Goal: Task Accomplishment & Management: Use online tool/utility

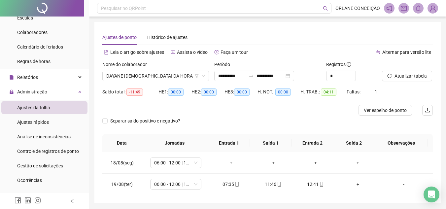
click at [277, 62] on div "Período" at bounding box center [267, 66] width 107 height 10
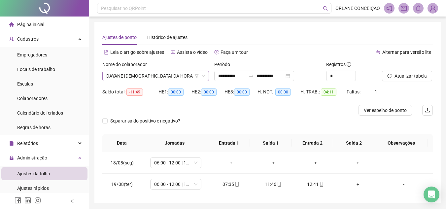
click at [136, 71] on div "Nome do colaborador [PERSON_NAME][DEMOGRAPHIC_DATA] DA HORA" at bounding box center [155, 71] width 107 height 20
click at [136, 73] on span "DAYANE [DEMOGRAPHIC_DATA] DA HORA" at bounding box center [155, 76] width 99 height 10
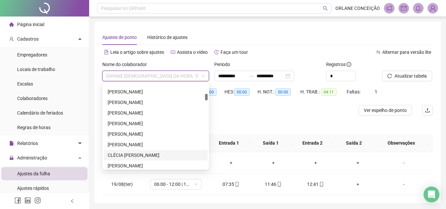
scroll to position [186, 0]
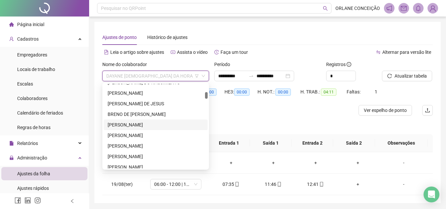
click at [139, 124] on div "[PERSON_NAME]" at bounding box center [156, 124] width 96 height 7
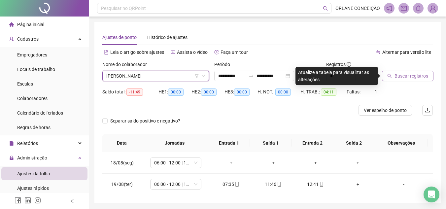
click at [407, 74] on span "Buscar registros" at bounding box center [411, 75] width 34 height 7
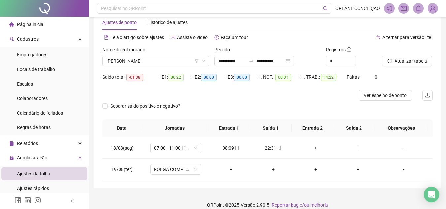
scroll to position [22, 0]
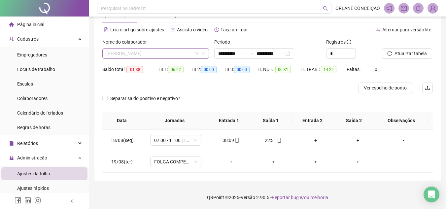
click at [148, 54] on span "[PERSON_NAME]" at bounding box center [155, 54] width 99 height 10
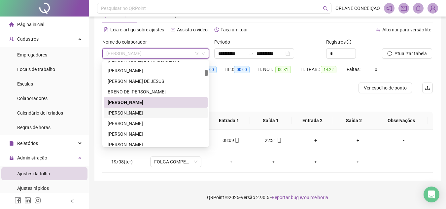
click at [135, 114] on div "[PERSON_NAME]" at bounding box center [156, 112] width 96 height 7
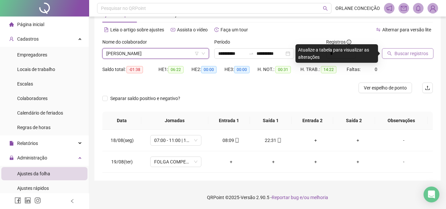
click at [403, 51] on span "Buscar registros" at bounding box center [411, 53] width 34 height 7
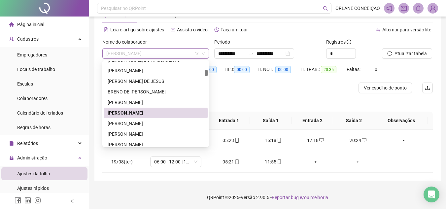
click at [152, 53] on span "[PERSON_NAME]" at bounding box center [155, 54] width 99 height 10
click at [135, 119] on div "[PERSON_NAME]" at bounding box center [156, 123] width 104 height 11
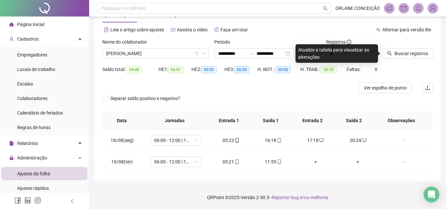
click at [416, 62] on div "Buscar registros" at bounding box center [407, 51] width 56 height 26
click at [416, 54] on span "Buscar registros" at bounding box center [411, 53] width 34 height 7
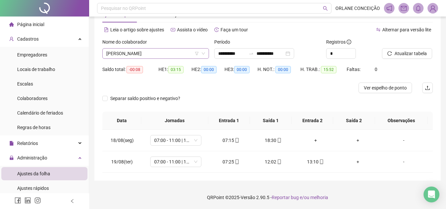
click at [141, 51] on span "[PERSON_NAME]" at bounding box center [155, 54] width 99 height 10
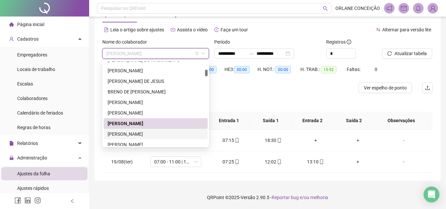
click at [125, 134] on div "[PERSON_NAME]" at bounding box center [156, 133] width 96 height 7
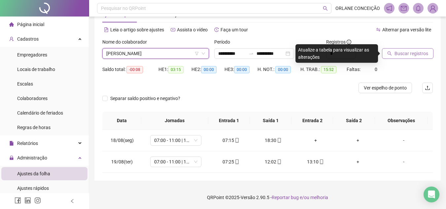
click at [409, 52] on span "Buscar registros" at bounding box center [411, 53] width 34 height 7
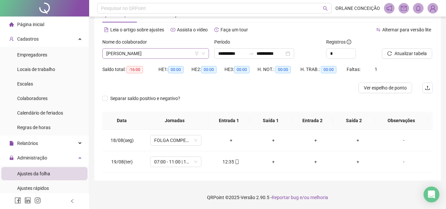
click at [147, 53] on span "[PERSON_NAME]" at bounding box center [155, 54] width 99 height 10
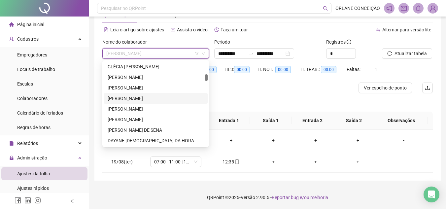
scroll to position [252, 0]
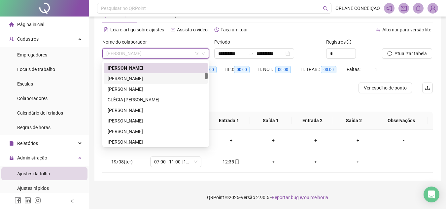
click at [146, 79] on div "[PERSON_NAME]" at bounding box center [156, 78] width 96 height 7
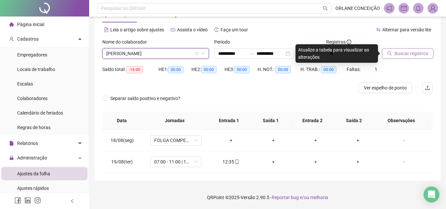
click at [411, 49] on button "Buscar registros" at bounding box center [407, 53] width 51 height 11
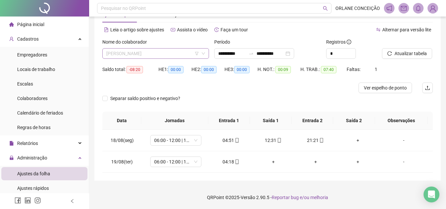
click at [168, 51] on span "[PERSON_NAME]" at bounding box center [155, 54] width 99 height 10
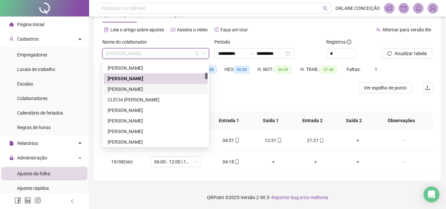
click at [147, 88] on div "[PERSON_NAME]" at bounding box center [156, 88] width 96 height 7
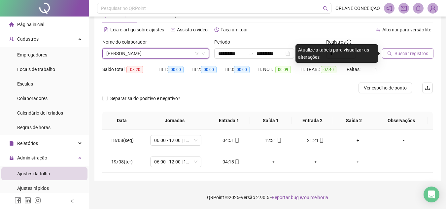
click at [396, 53] on span "Buscar registros" at bounding box center [411, 53] width 34 height 7
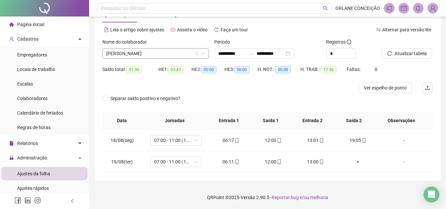
click at [119, 54] on span "[PERSON_NAME]" at bounding box center [155, 54] width 99 height 10
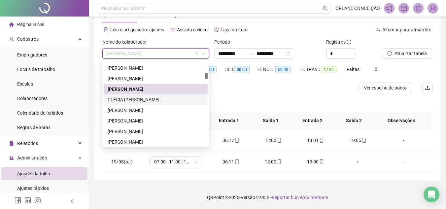
click at [130, 99] on div "CLÉCIA [PERSON_NAME]" at bounding box center [156, 99] width 96 height 7
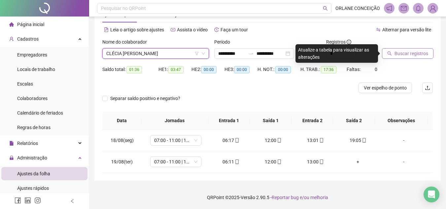
click at [396, 53] on span "Buscar registros" at bounding box center [411, 53] width 34 height 7
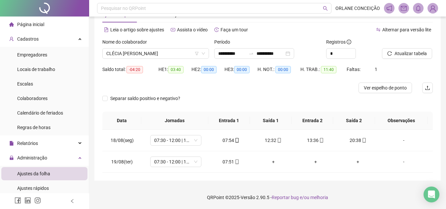
scroll to position [0, 0]
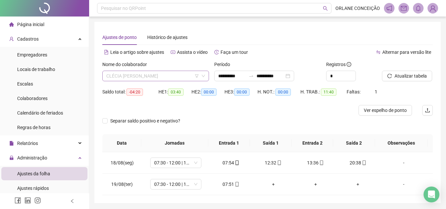
click at [139, 74] on span "CLÉCIA [PERSON_NAME]" at bounding box center [155, 76] width 99 height 10
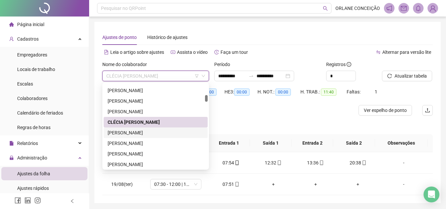
click at [142, 130] on div "[PERSON_NAME]" at bounding box center [156, 132] width 96 height 7
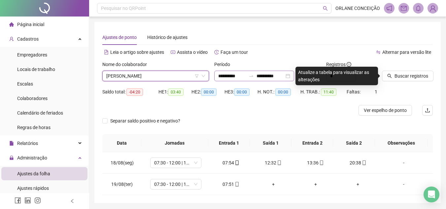
drag, startPoint x: 415, startPoint y: 79, endPoint x: 252, endPoint y: 78, distance: 162.7
click at [415, 79] on span "Buscar registros" at bounding box center [411, 75] width 34 height 7
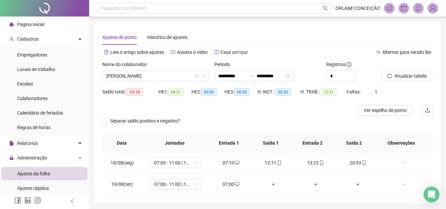
click at [180, 70] on div "Nome do colaborador" at bounding box center [155, 66] width 107 height 10
click at [142, 72] on span "[PERSON_NAME]" at bounding box center [155, 76] width 99 height 10
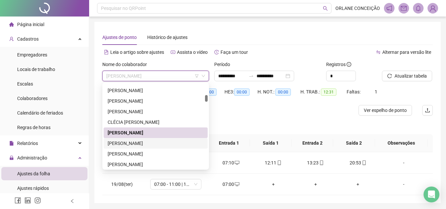
click at [125, 140] on div "[PERSON_NAME]" at bounding box center [156, 143] width 96 height 7
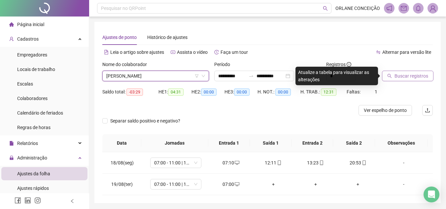
click at [392, 77] on button "Buscar registros" at bounding box center [407, 76] width 51 height 11
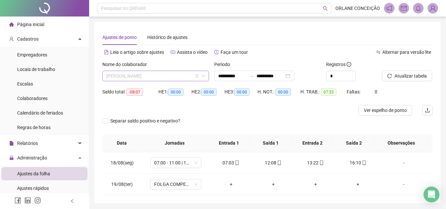
click at [160, 75] on span "[PERSON_NAME]" at bounding box center [155, 76] width 99 height 10
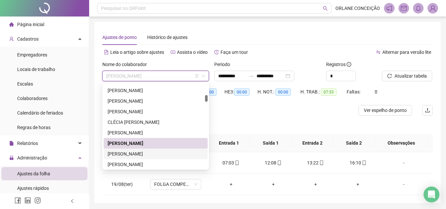
click at [133, 152] on div "[PERSON_NAME]" at bounding box center [156, 153] width 96 height 7
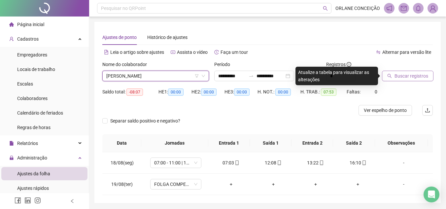
click at [408, 77] on span "Buscar registros" at bounding box center [411, 75] width 34 height 7
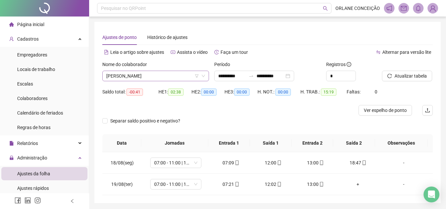
click at [136, 77] on span "[PERSON_NAME]" at bounding box center [155, 76] width 99 height 10
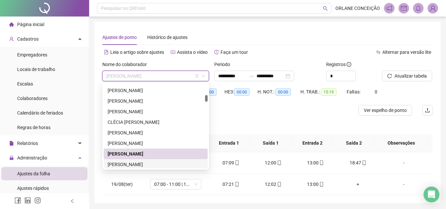
click at [128, 167] on div "[PERSON_NAME]" at bounding box center [156, 164] width 96 height 7
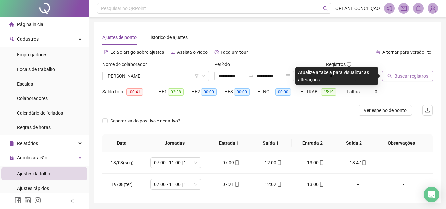
click at [400, 78] on span "Buscar registros" at bounding box center [411, 75] width 34 height 7
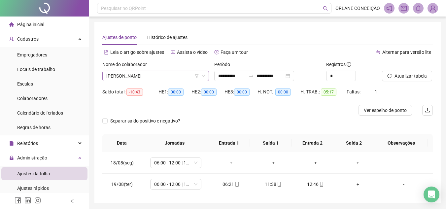
click at [128, 80] on span "[PERSON_NAME]" at bounding box center [155, 76] width 99 height 10
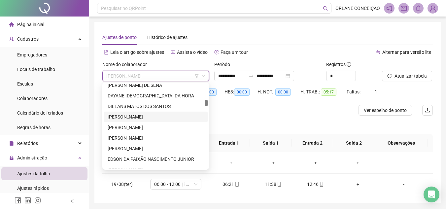
scroll to position [286, 0]
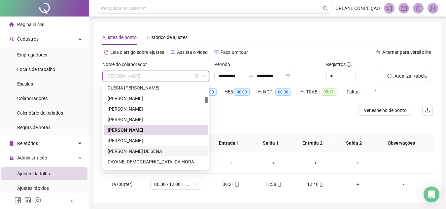
click at [139, 141] on div "[PERSON_NAME]" at bounding box center [156, 140] width 96 height 7
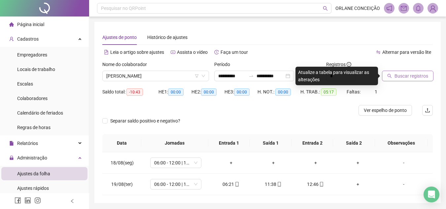
click at [405, 77] on span "Buscar registros" at bounding box center [411, 75] width 34 height 7
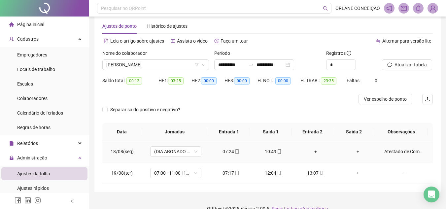
scroll to position [0, 0]
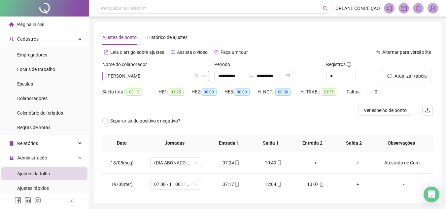
click at [137, 74] on span "[PERSON_NAME]" at bounding box center [155, 76] width 99 height 10
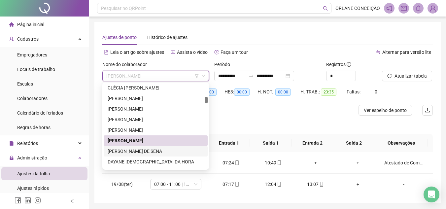
click at [138, 147] on div "[PERSON_NAME] DE SENA" at bounding box center [156, 151] width 104 height 11
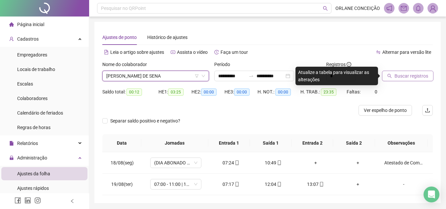
drag, startPoint x: 406, startPoint y: 82, endPoint x: 403, endPoint y: 80, distance: 3.8
click at [405, 82] on div "Buscar registros" at bounding box center [407, 74] width 56 height 26
click at [402, 76] on span "Buscar registros" at bounding box center [411, 75] width 34 height 7
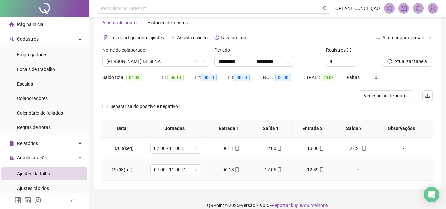
scroll to position [22, 0]
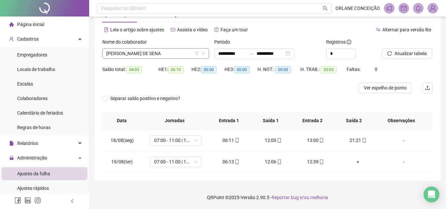
click at [136, 55] on span "[PERSON_NAME] DE SENA" at bounding box center [155, 54] width 99 height 10
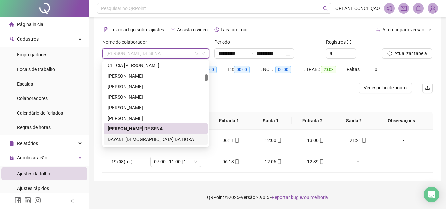
click at [138, 140] on div "DAYANE [DEMOGRAPHIC_DATA] DA HORA" at bounding box center [156, 139] width 96 height 7
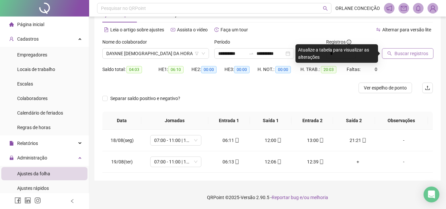
click at [403, 50] on span "Buscar registros" at bounding box center [411, 53] width 34 height 7
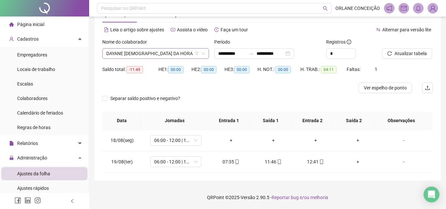
click at [184, 53] on span "DAYANE [DEMOGRAPHIC_DATA] DA HORA" at bounding box center [155, 54] width 99 height 10
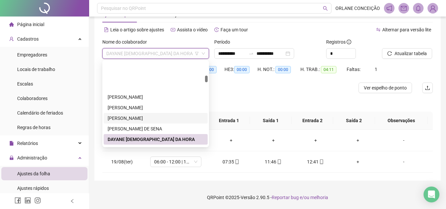
scroll to position [352, 0]
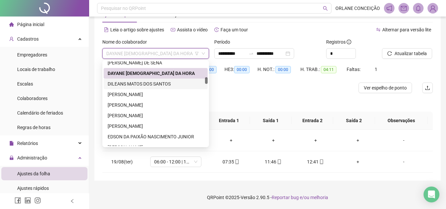
click at [147, 86] on div "DILEANS MATOS DOS SANTOS" at bounding box center [156, 83] width 96 height 7
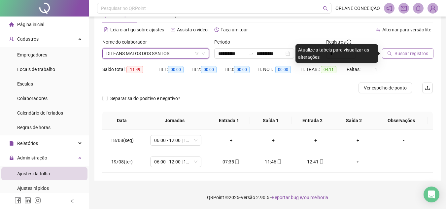
drag, startPoint x: 409, startPoint y: 63, endPoint x: 415, endPoint y: 54, distance: 11.3
click at [410, 60] on div "Buscar registros" at bounding box center [407, 51] width 56 height 26
click at [415, 54] on span "Buscar registros" at bounding box center [411, 53] width 34 height 7
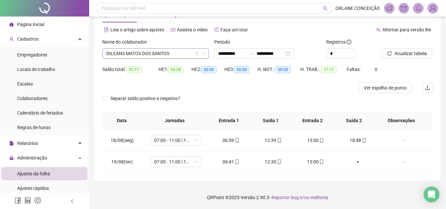
click at [152, 51] on span "DILEANS MATOS DOS SANTOS" at bounding box center [155, 54] width 99 height 10
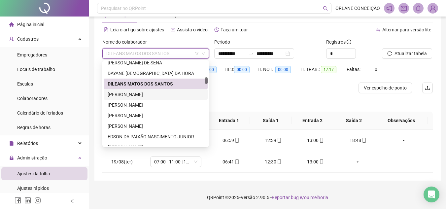
click at [139, 93] on div "[PERSON_NAME]" at bounding box center [156, 94] width 96 height 7
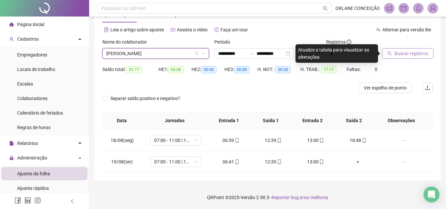
drag, startPoint x: 407, startPoint y: 57, endPoint x: 405, endPoint y: 55, distance: 3.8
click at [407, 57] on button "Buscar registros" at bounding box center [407, 53] width 51 height 11
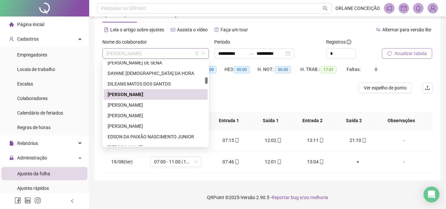
click at [165, 55] on span "[PERSON_NAME]" at bounding box center [155, 54] width 99 height 10
click at [143, 105] on div "[PERSON_NAME]" at bounding box center [156, 104] width 96 height 7
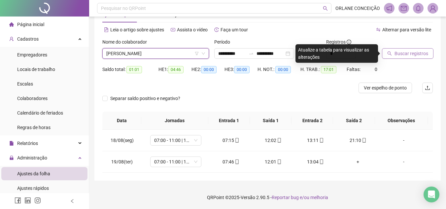
click at [399, 57] on button "Buscar registros" at bounding box center [407, 53] width 51 height 11
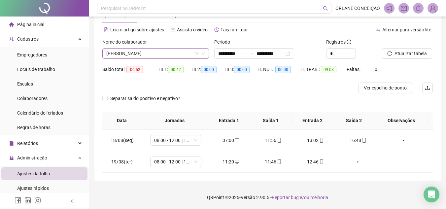
click at [141, 49] on span "[PERSON_NAME]" at bounding box center [155, 54] width 99 height 10
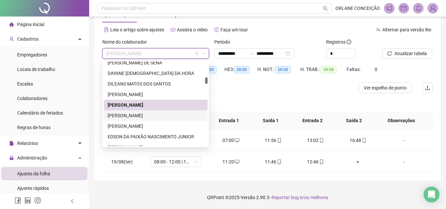
click at [145, 113] on div "[PERSON_NAME]" at bounding box center [156, 115] width 96 height 7
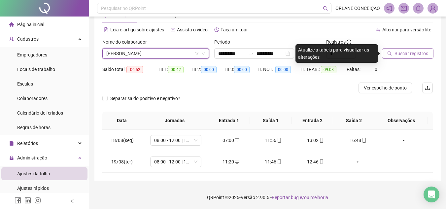
click at [411, 51] on span "Buscar registros" at bounding box center [411, 53] width 34 height 7
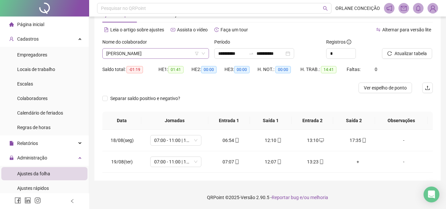
click at [163, 50] on span "[PERSON_NAME]" at bounding box center [155, 54] width 99 height 10
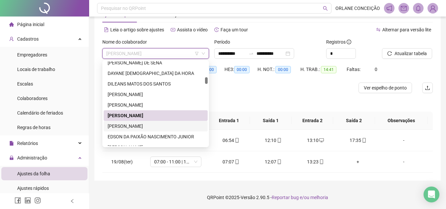
click at [153, 124] on div "[PERSON_NAME]" at bounding box center [156, 125] width 96 height 7
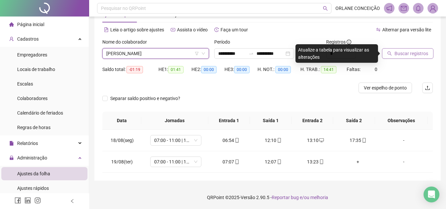
click at [390, 54] on icon "search" at bounding box center [389, 53] width 5 height 5
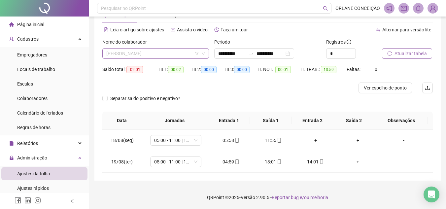
click at [150, 53] on span "[PERSON_NAME]" at bounding box center [155, 54] width 99 height 10
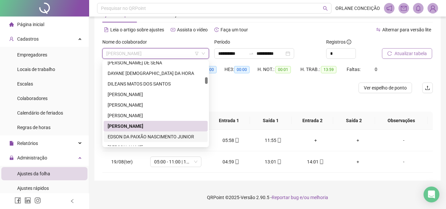
click at [136, 138] on div "EDSON DA PAIXÃO NASCIMENTO JUNIOR" at bounding box center [156, 136] width 96 height 7
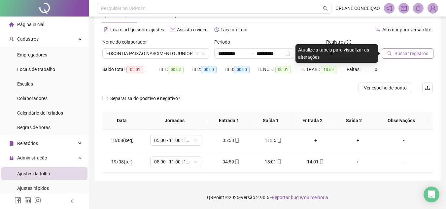
click at [398, 48] on button "Buscar registros" at bounding box center [407, 53] width 51 height 11
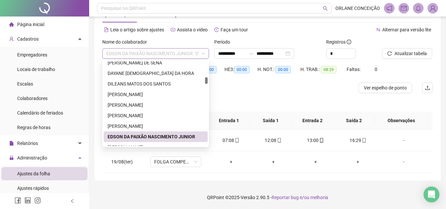
click at [166, 52] on span "EDSON DA PAIXÃO NASCIMENTO JUNIOR" at bounding box center [155, 54] width 99 height 10
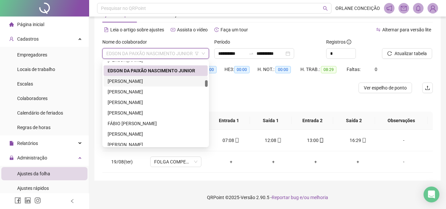
click at [129, 78] on div "[PERSON_NAME]" at bounding box center [156, 81] width 96 height 7
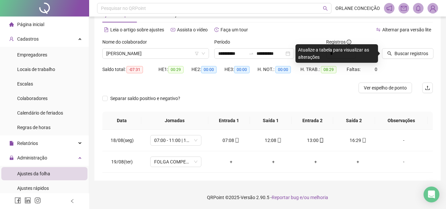
click at [391, 51] on icon "search" at bounding box center [389, 53] width 5 height 5
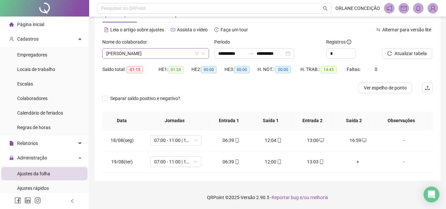
click at [148, 52] on span "[PERSON_NAME]" at bounding box center [155, 54] width 99 height 10
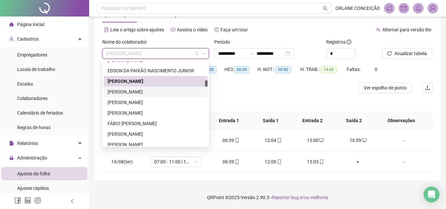
click at [143, 91] on div "[PERSON_NAME]" at bounding box center [156, 91] width 96 height 7
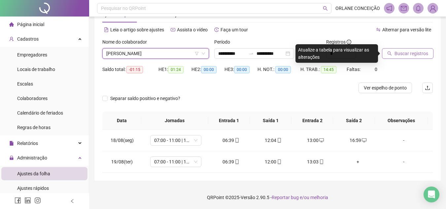
click at [409, 52] on span "Buscar registros" at bounding box center [411, 53] width 34 height 7
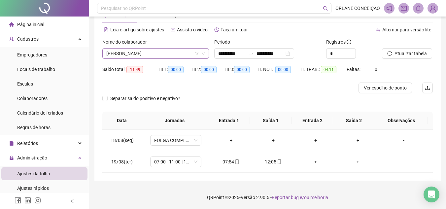
click at [157, 52] on span "[PERSON_NAME]" at bounding box center [155, 54] width 99 height 10
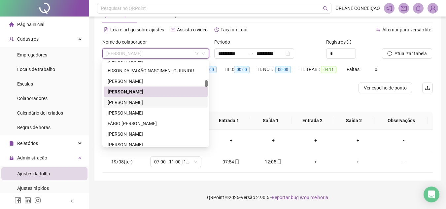
click at [152, 99] on div "[PERSON_NAME]" at bounding box center [156, 102] width 96 height 7
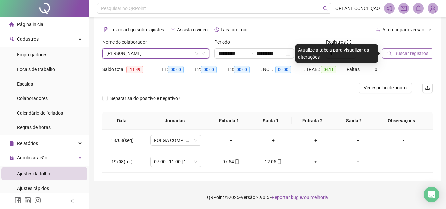
click at [400, 53] on span "Buscar registros" at bounding box center [411, 53] width 34 height 7
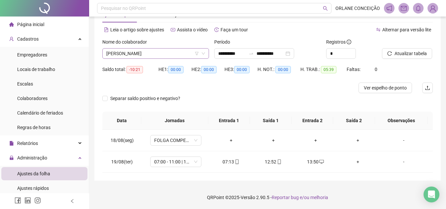
click at [151, 53] on span "[PERSON_NAME]" at bounding box center [155, 54] width 99 height 10
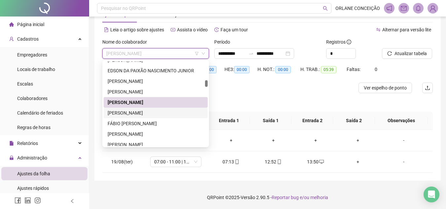
click at [142, 112] on div "[PERSON_NAME]" at bounding box center [156, 112] width 96 height 7
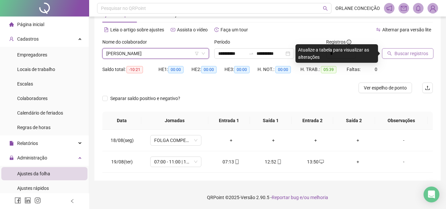
click at [395, 55] on span "Buscar registros" at bounding box center [411, 53] width 34 height 7
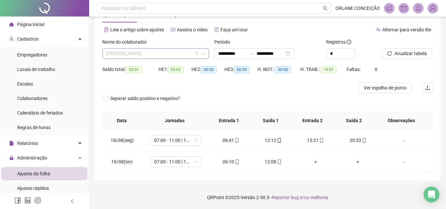
drag, startPoint x: 167, startPoint y: 50, endPoint x: 160, endPoint y: 53, distance: 7.8
click at [167, 49] on span "[PERSON_NAME]" at bounding box center [155, 54] width 99 height 10
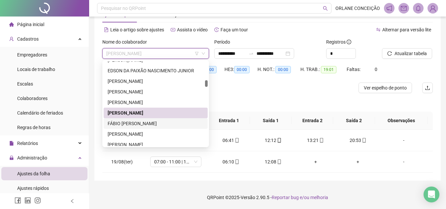
click at [139, 122] on div "FÁBIO [PERSON_NAME]" at bounding box center [156, 123] width 96 height 7
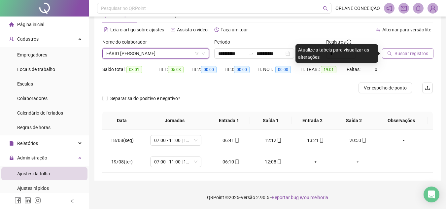
click at [402, 56] on span "Buscar registros" at bounding box center [411, 53] width 34 height 7
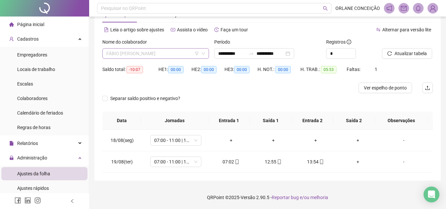
click at [157, 53] on span "FÁBIO [PERSON_NAME]" at bounding box center [155, 54] width 99 height 10
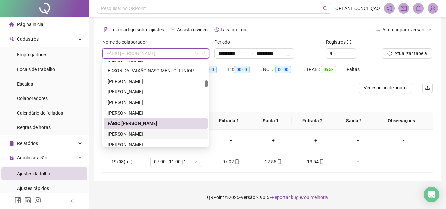
click at [135, 132] on div "[PERSON_NAME]" at bounding box center [156, 133] width 96 height 7
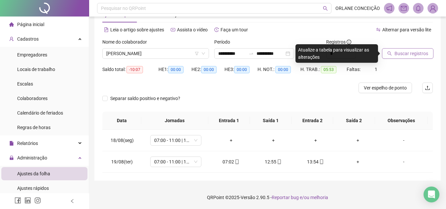
click at [397, 53] on span "Buscar registros" at bounding box center [411, 53] width 34 height 7
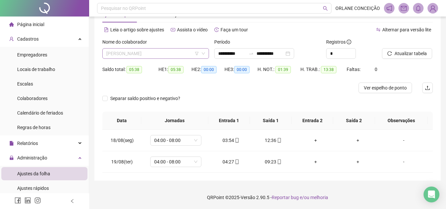
click at [152, 54] on span "[PERSON_NAME]" at bounding box center [155, 54] width 99 height 10
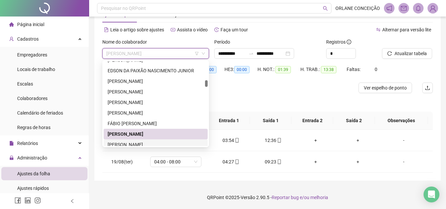
click at [129, 143] on div "[PERSON_NAME]" at bounding box center [156, 144] width 96 height 7
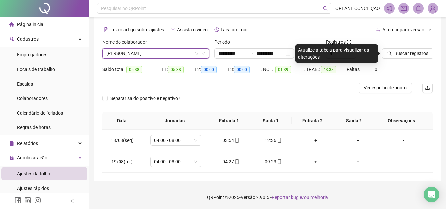
click at [143, 49] on span "[PERSON_NAME]" at bounding box center [155, 54] width 99 height 10
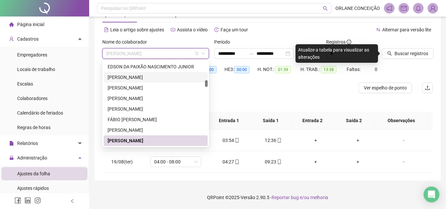
scroll to position [488, 0]
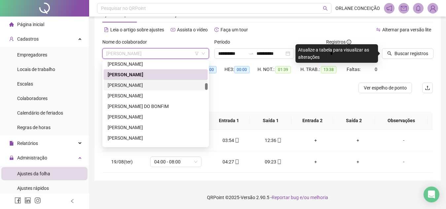
click at [150, 82] on div "[PERSON_NAME]" at bounding box center [156, 84] width 96 height 7
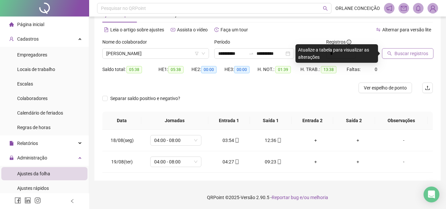
click at [414, 54] on span "Buscar registros" at bounding box center [411, 53] width 34 height 7
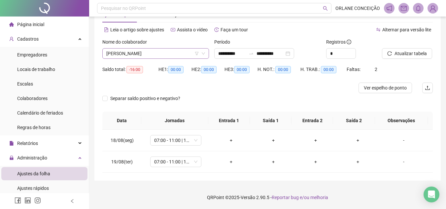
click at [161, 52] on span "[PERSON_NAME]" at bounding box center [155, 54] width 99 height 10
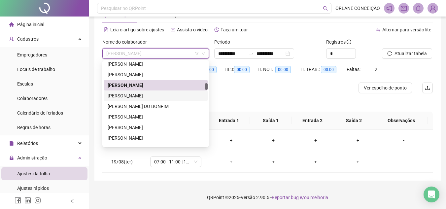
click at [148, 98] on div "[PERSON_NAME]" at bounding box center [156, 95] width 96 height 7
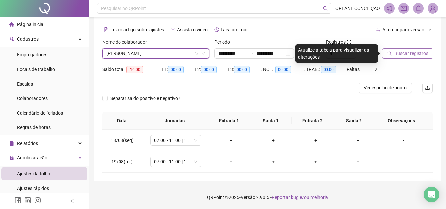
click at [401, 50] on span "Buscar registros" at bounding box center [411, 53] width 34 height 7
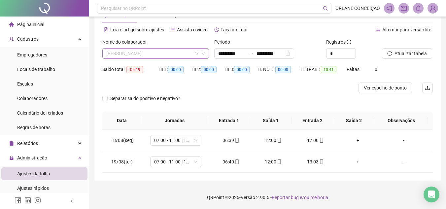
click at [171, 52] on span "[PERSON_NAME]" at bounding box center [155, 54] width 99 height 10
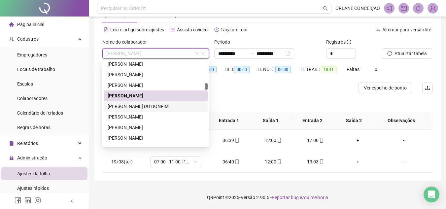
click at [151, 107] on div "[PERSON_NAME] DO BONFIM" at bounding box center [156, 106] width 96 height 7
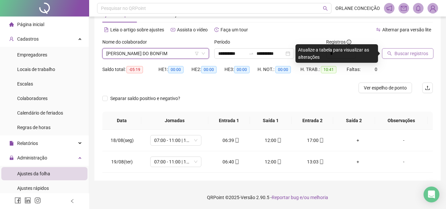
click at [388, 49] on button "Buscar registros" at bounding box center [407, 53] width 51 height 11
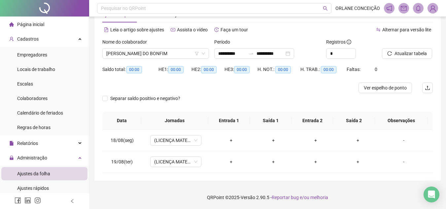
click at [140, 54] on span "[PERSON_NAME] DO BONFIM" at bounding box center [155, 54] width 99 height 10
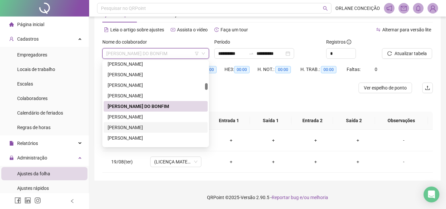
click at [131, 124] on div "[PERSON_NAME]" at bounding box center [156, 127] width 96 height 7
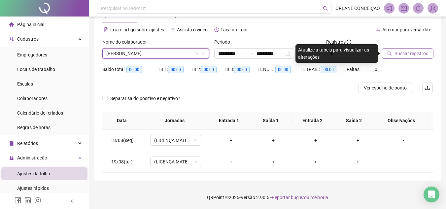
click at [392, 55] on button "Buscar registros" at bounding box center [407, 53] width 51 height 11
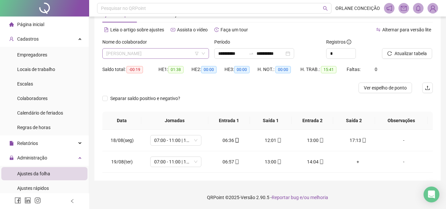
click at [165, 52] on span "[PERSON_NAME]" at bounding box center [155, 54] width 99 height 10
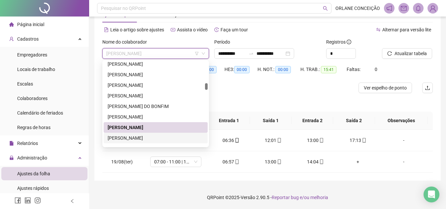
click at [127, 140] on div "[PERSON_NAME]" at bounding box center [156, 137] width 96 height 7
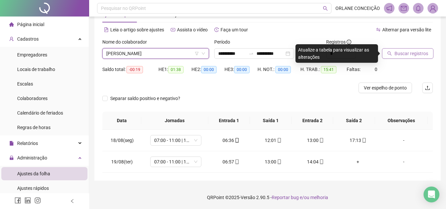
click at [404, 51] on span "Buscar registros" at bounding box center [411, 53] width 34 height 7
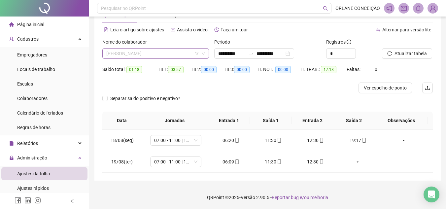
click at [165, 50] on span "[PERSON_NAME]" at bounding box center [155, 54] width 99 height 10
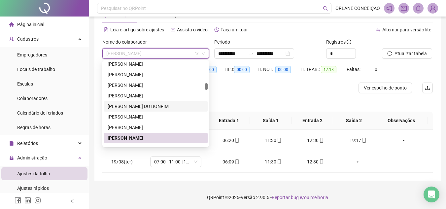
scroll to position [554, 0]
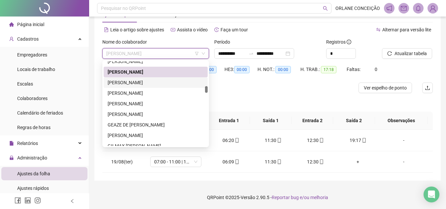
click at [155, 82] on div "[PERSON_NAME]" at bounding box center [156, 82] width 96 height 7
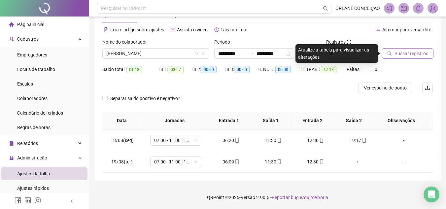
click at [403, 53] on span "Buscar registros" at bounding box center [411, 53] width 34 height 7
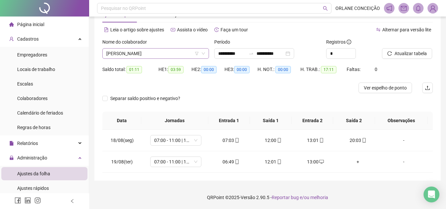
click at [137, 53] on span "[PERSON_NAME]" at bounding box center [155, 54] width 99 height 10
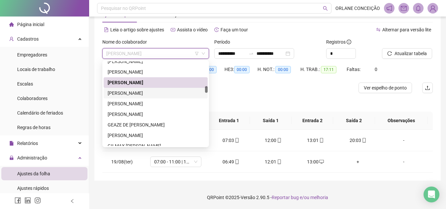
click at [135, 94] on div "[PERSON_NAME]" at bounding box center [156, 92] width 96 height 7
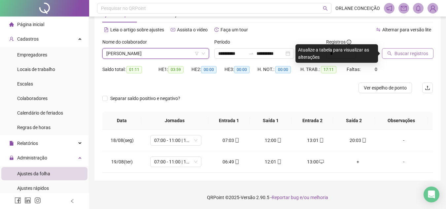
click at [395, 52] on span "Buscar registros" at bounding box center [411, 53] width 34 height 7
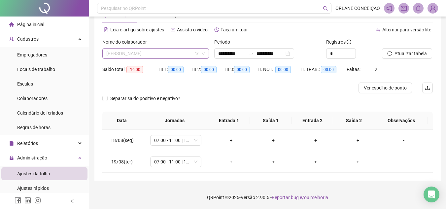
click at [159, 49] on span "[PERSON_NAME]" at bounding box center [155, 54] width 99 height 10
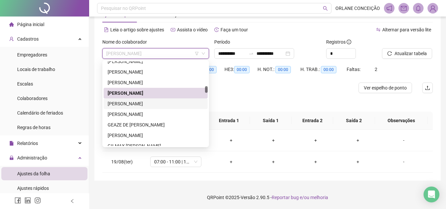
click at [147, 105] on div "[PERSON_NAME]" at bounding box center [156, 103] width 96 height 7
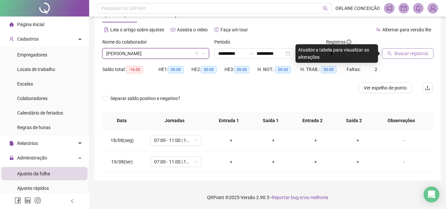
click at [402, 54] on span "Buscar registros" at bounding box center [411, 53] width 34 height 7
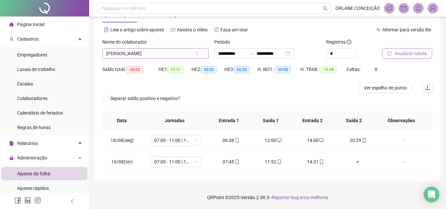
click at [124, 50] on span "[PERSON_NAME]" at bounding box center [155, 54] width 99 height 10
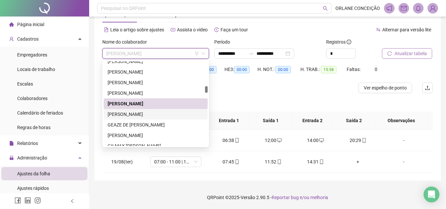
click at [130, 115] on div "[PERSON_NAME]" at bounding box center [156, 114] width 96 height 7
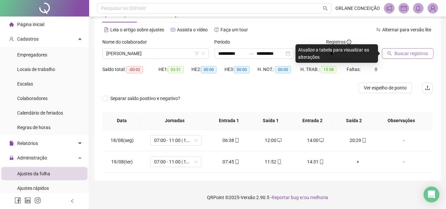
click at [401, 50] on span "Buscar registros" at bounding box center [411, 53] width 34 height 7
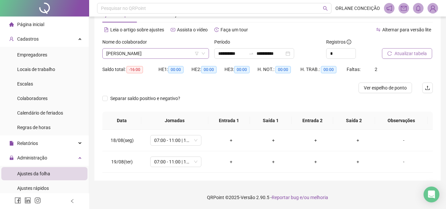
click at [164, 50] on span "[PERSON_NAME]" at bounding box center [155, 54] width 99 height 10
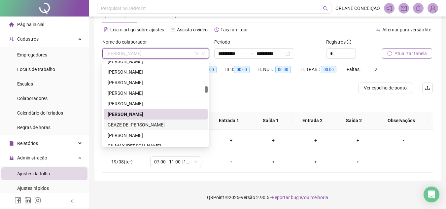
click at [147, 122] on div "GEAZE DE [PERSON_NAME]" at bounding box center [156, 124] width 96 height 7
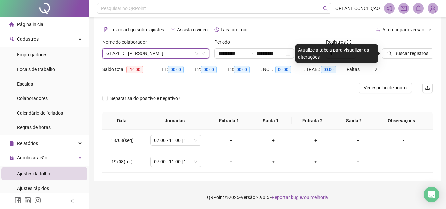
drag, startPoint x: 423, startPoint y: 54, endPoint x: 407, endPoint y: 66, distance: 19.4
click at [422, 54] on span "Buscar registros" at bounding box center [411, 53] width 34 height 7
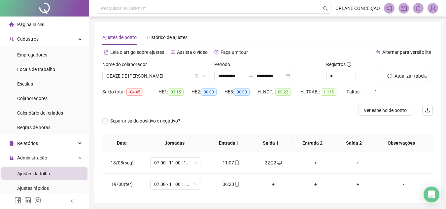
scroll to position [22, 0]
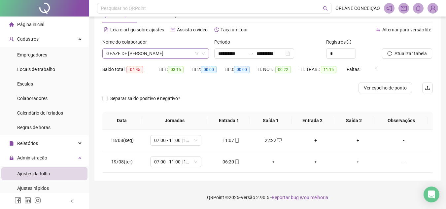
click at [139, 54] on span "GEAZE DE [PERSON_NAME]" at bounding box center [155, 54] width 99 height 10
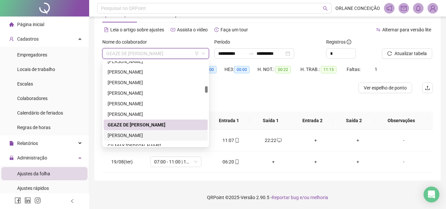
click at [141, 134] on div "[PERSON_NAME]" at bounding box center [156, 135] width 96 height 7
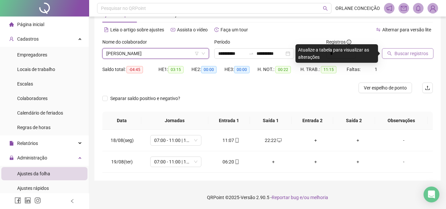
click at [400, 49] on button "Buscar registros" at bounding box center [407, 53] width 51 height 11
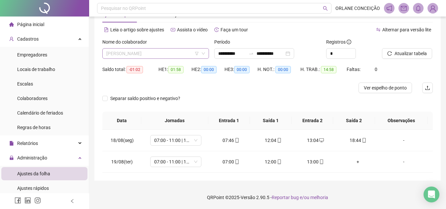
click at [148, 53] on span "[PERSON_NAME]" at bounding box center [155, 54] width 99 height 10
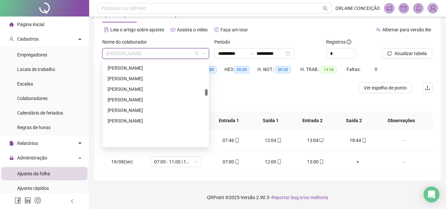
scroll to position [620, 0]
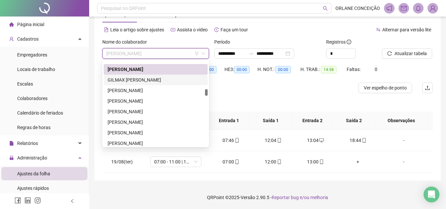
click at [146, 79] on div "GILMAX [PERSON_NAME]" at bounding box center [156, 79] width 96 height 7
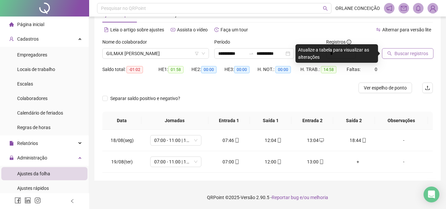
click at [401, 52] on span "Buscar registros" at bounding box center [411, 53] width 34 height 7
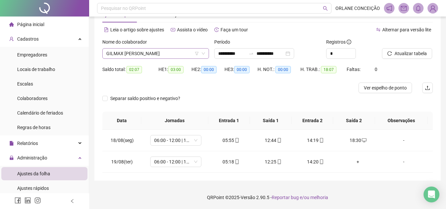
click at [143, 50] on span "GILMAX [PERSON_NAME]" at bounding box center [155, 54] width 99 height 10
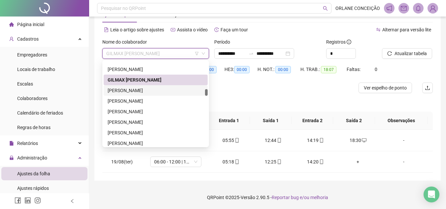
click at [136, 88] on div "[PERSON_NAME]" at bounding box center [156, 90] width 96 height 7
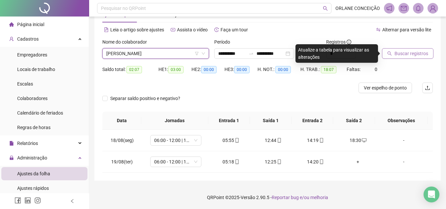
click at [412, 55] on span "Buscar registros" at bounding box center [411, 53] width 34 height 7
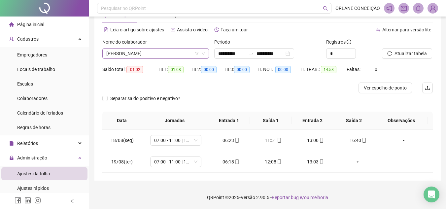
click at [154, 54] on span "[PERSON_NAME]" at bounding box center [155, 54] width 99 height 10
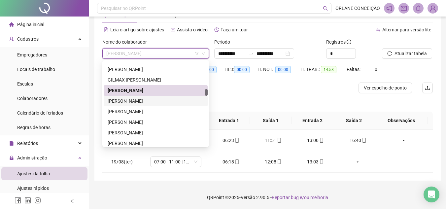
click at [143, 98] on div "[PERSON_NAME]" at bounding box center [156, 100] width 96 height 7
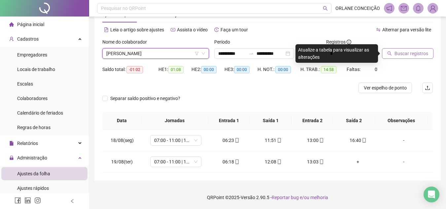
click at [418, 49] on button "Buscar registros" at bounding box center [407, 53] width 51 height 11
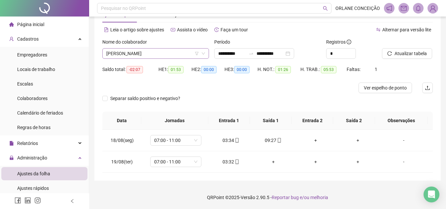
click at [144, 53] on span "[PERSON_NAME]" at bounding box center [155, 54] width 99 height 10
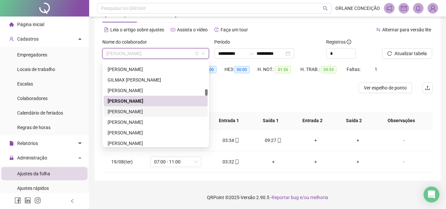
click at [135, 109] on div "[PERSON_NAME]" at bounding box center [156, 111] width 96 height 7
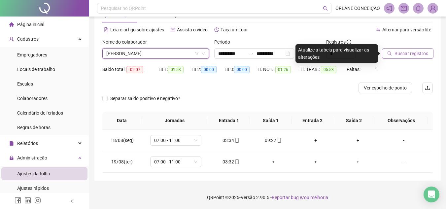
click at [406, 50] on span "Buscar registros" at bounding box center [411, 53] width 34 height 7
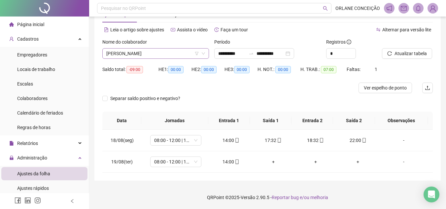
click at [175, 51] on span "[PERSON_NAME]" at bounding box center [155, 54] width 99 height 10
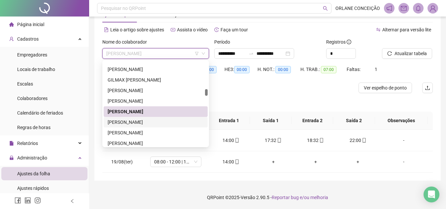
click at [161, 118] on div "[PERSON_NAME]" at bounding box center [156, 122] width 104 height 11
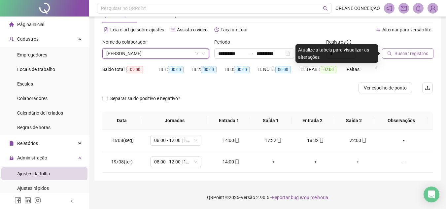
click at [414, 54] on span "Buscar registros" at bounding box center [411, 53] width 34 height 7
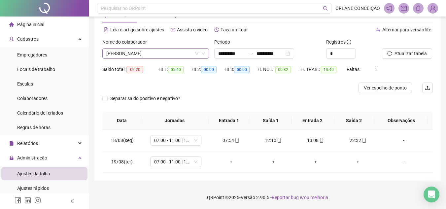
click at [167, 50] on span "[PERSON_NAME]" at bounding box center [155, 54] width 99 height 10
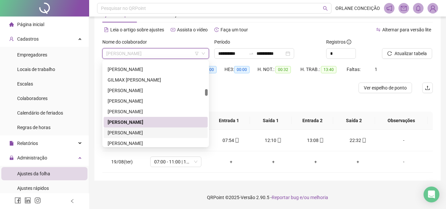
click at [149, 132] on div "[PERSON_NAME]" at bounding box center [156, 132] width 96 height 7
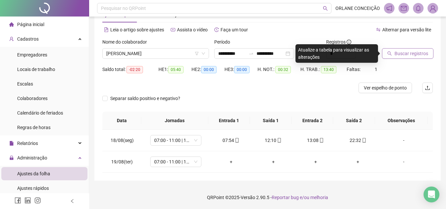
click at [409, 54] on span "Buscar registros" at bounding box center [411, 53] width 34 height 7
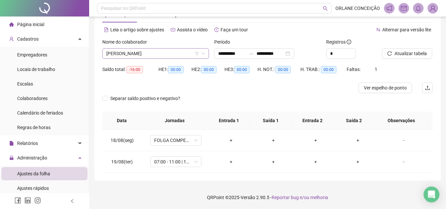
click at [179, 53] on span "[PERSON_NAME]" at bounding box center [155, 54] width 99 height 10
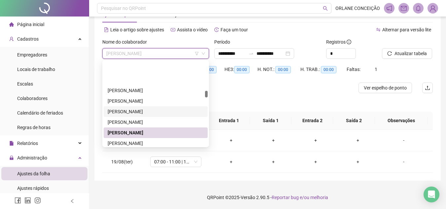
scroll to position [653, 0]
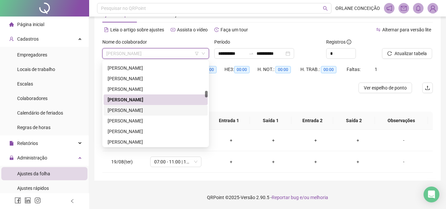
click at [137, 108] on div "[PERSON_NAME]" at bounding box center [156, 110] width 96 height 7
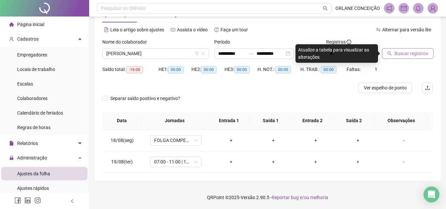
click at [405, 53] on span "Buscar registros" at bounding box center [411, 53] width 34 height 7
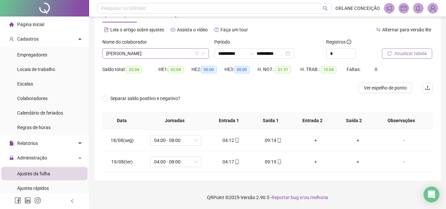
click at [181, 52] on span "[PERSON_NAME]" at bounding box center [155, 54] width 99 height 10
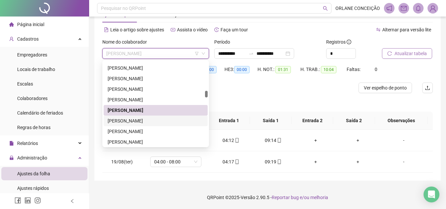
click at [147, 119] on div "[PERSON_NAME]" at bounding box center [156, 120] width 96 height 7
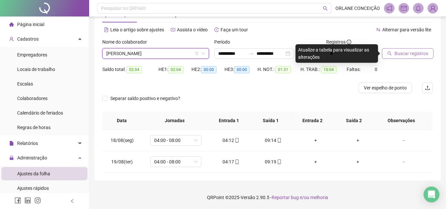
click at [422, 51] on span "Buscar registros" at bounding box center [411, 53] width 34 height 7
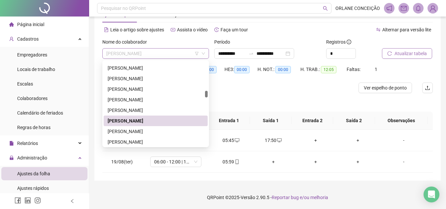
drag, startPoint x: 187, startPoint y: 49, endPoint x: 179, endPoint y: 51, distance: 8.1
click at [187, 49] on span "[PERSON_NAME]" at bounding box center [155, 54] width 99 height 10
click at [145, 133] on div "[PERSON_NAME]" at bounding box center [156, 131] width 96 height 7
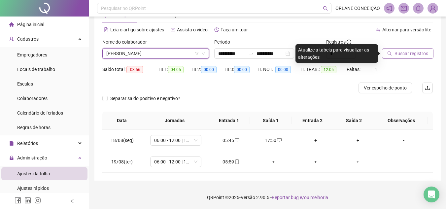
click at [406, 55] on span "Buscar registros" at bounding box center [411, 53] width 34 height 7
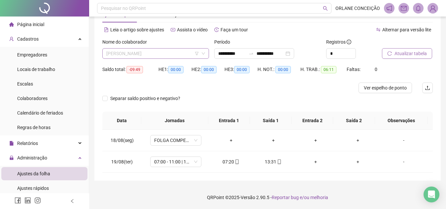
click at [158, 54] on span "[PERSON_NAME]" at bounding box center [155, 54] width 99 height 10
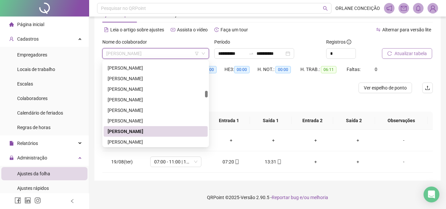
click at [144, 143] on div "[PERSON_NAME]" at bounding box center [156, 141] width 96 height 7
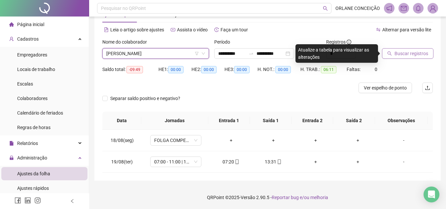
click at [418, 56] on span "Buscar registros" at bounding box center [411, 53] width 34 height 7
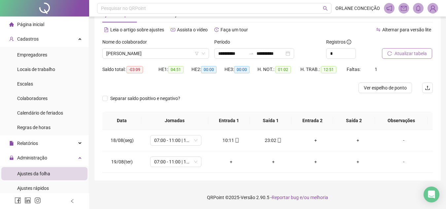
scroll to position [0, 0]
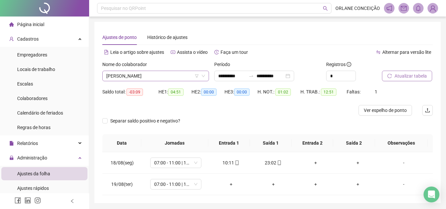
click at [172, 74] on span "[PERSON_NAME]" at bounding box center [155, 76] width 99 height 10
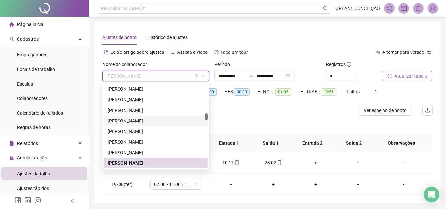
scroll to position [721, 0]
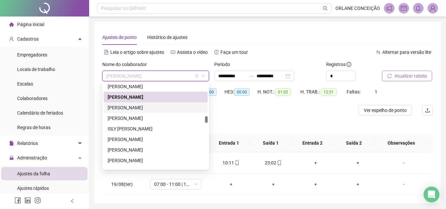
click at [159, 100] on div "[PERSON_NAME]" at bounding box center [156, 96] width 96 height 7
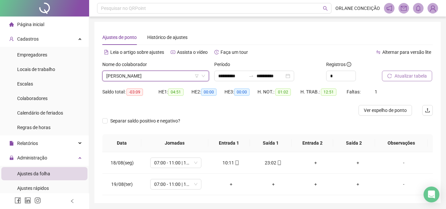
click at [159, 85] on div "Nome do colaborador [PERSON_NAME] MOTA [PERSON_NAME]" at bounding box center [156, 74] width 112 height 26
click at [162, 78] on span "[PERSON_NAME]" at bounding box center [155, 76] width 99 height 10
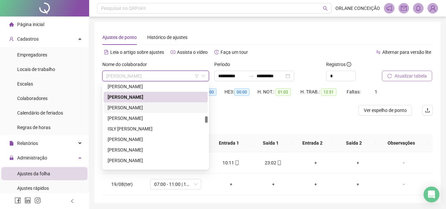
click at [151, 107] on div "[PERSON_NAME]" at bounding box center [156, 107] width 96 height 7
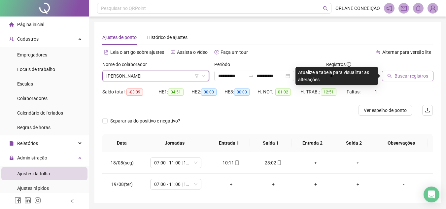
click at [412, 74] on span "Buscar registros" at bounding box center [411, 75] width 34 height 7
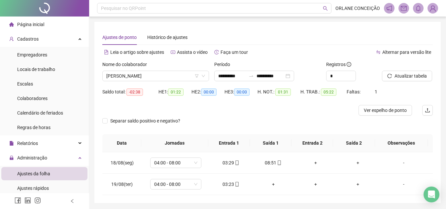
click at [162, 67] on div "Nome do colaborador" at bounding box center [155, 66] width 107 height 10
click at [159, 78] on span "[PERSON_NAME]" at bounding box center [155, 76] width 99 height 10
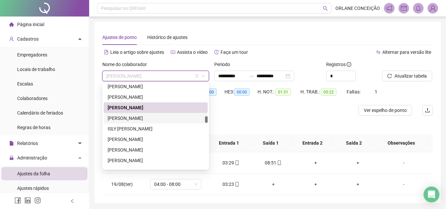
click at [135, 119] on div "[PERSON_NAME]" at bounding box center [156, 117] width 96 height 7
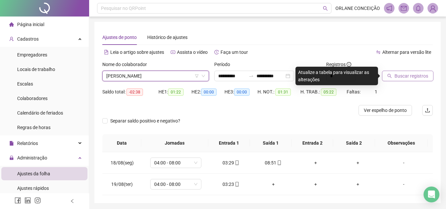
click at [403, 74] on span "Buscar registros" at bounding box center [411, 75] width 34 height 7
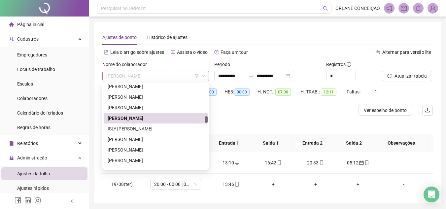
click at [139, 74] on span "[PERSON_NAME]" at bounding box center [155, 76] width 99 height 10
click at [125, 127] on div "ISLY [PERSON_NAME]" at bounding box center [156, 128] width 96 height 7
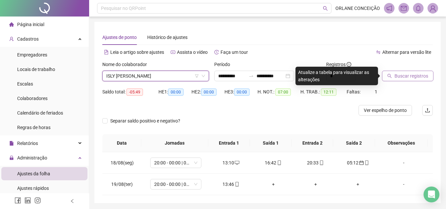
click at [413, 73] on span "Buscar registros" at bounding box center [411, 75] width 34 height 7
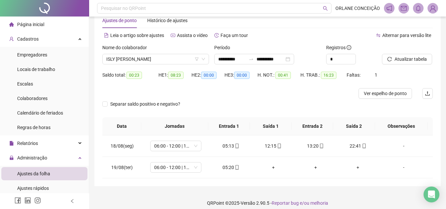
scroll to position [22, 0]
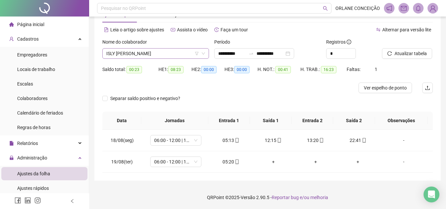
click at [162, 52] on span "ISLY [PERSON_NAME]" at bounding box center [155, 54] width 99 height 10
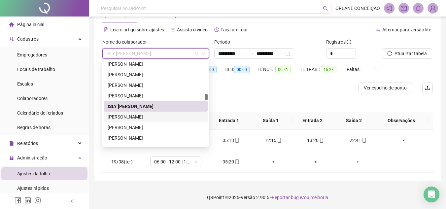
click at [140, 113] on div "[PERSON_NAME]" at bounding box center [156, 117] width 104 height 11
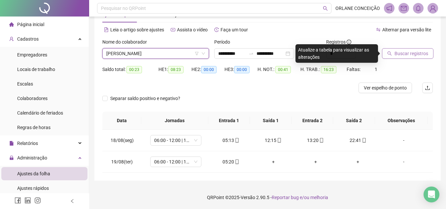
click at [409, 52] on span "Buscar registros" at bounding box center [411, 53] width 34 height 7
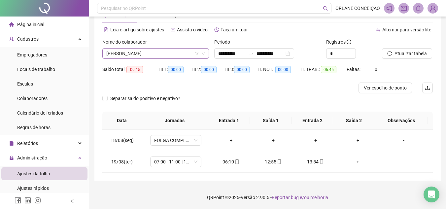
click at [168, 49] on span "[PERSON_NAME]" at bounding box center [155, 54] width 99 height 10
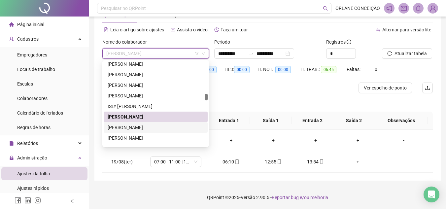
click at [138, 129] on div "[PERSON_NAME]" at bounding box center [156, 127] width 96 height 7
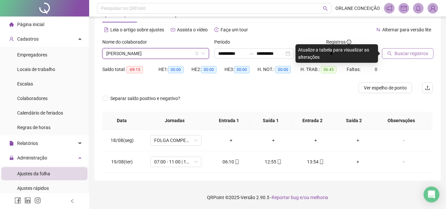
click at [409, 53] on span "Buscar registros" at bounding box center [411, 53] width 34 height 7
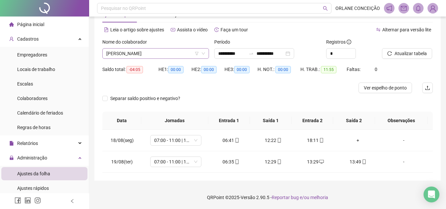
click at [158, 54] on span "[PERSON_NAME]" at bounding box center [155, 54] width 99 height 10
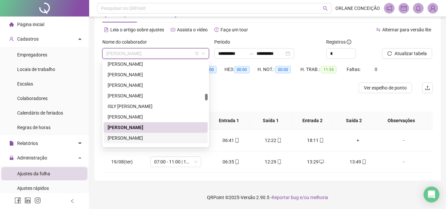
click at [136, 137] on div "[PERSON_NAME]" at bounding box center [156, 137] width 96 height 7
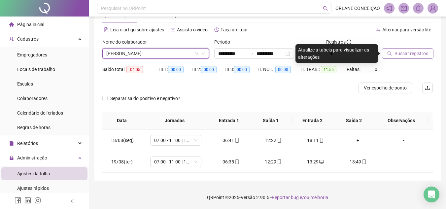
click at [413, 55] on span "Buscar registros" at bounding box center [411, 53] width 34 height 7
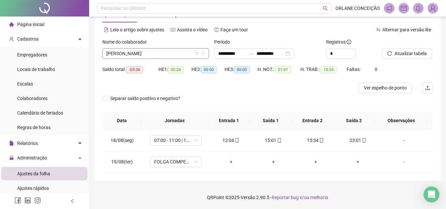
click at [161, 51] on span "[PERSON_NAME]" at bounding box center [155, 54] width 99 height 10
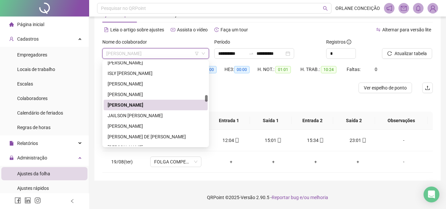
scroll to position [787, 0]
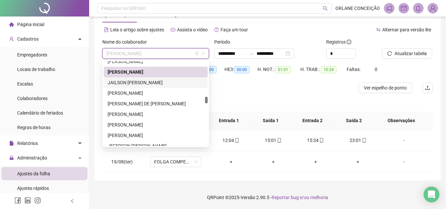
click at [131, 81] on div "JAILSON [PERSON_NAME]" at bounding box center [156, 82] width 96 height 7
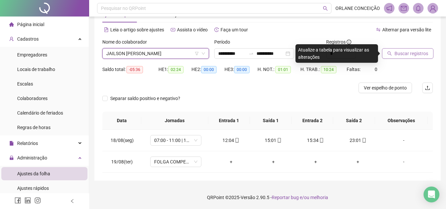
click at [402, 51] on span "Buscar registros" at bounding box center [411, 53] width 34 height 7
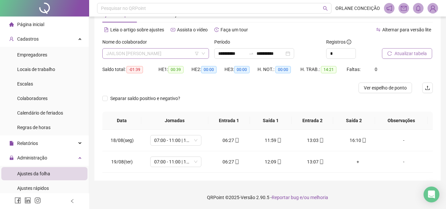
click at [162, 57] on span "JAILSON [PERSON_NAME]" at bounding box center [155, 54] width 99 height 10
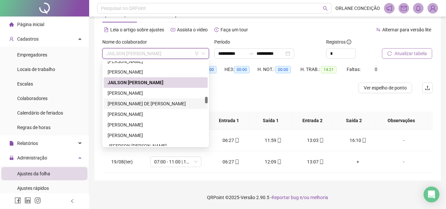
click at [159, 91] on div "[PERSON_NAME]" at bounding box center [156, 92] width 96 height 7
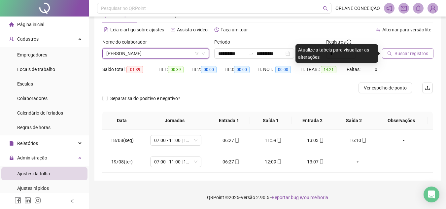
click at [420, 56] on span "Buscar registros" at bounding box center [411, 53] width 34 height 7
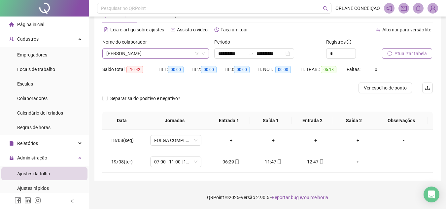
click at [168, 52] on span "[PERSON_NAME]" at bounding box center [155, 54] width 99 height 10
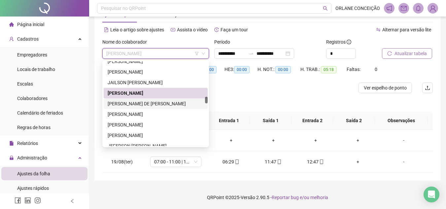
click at [149, 100] on div "[PERSON_NAME] DE [PERSON_NAME]" at bounding box center [156, 103] width 104 height 11
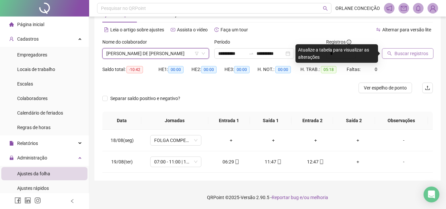
click at [404, 54] on span "Buscar registros" at bounding box center [411, 53] width 34 height 7
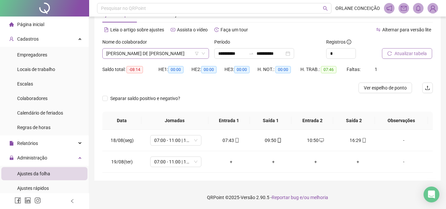
click at [163, 53] on span "[PERSON_NAME] DE [PERSON_NAME]" at bounding box center [155, 54] width 99 height 10
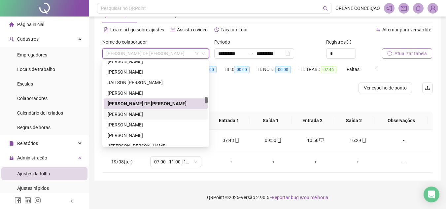
click at [139, 111] on div "[PERSON_NAME]" at bounding box center [156, 114] width 96 height 7
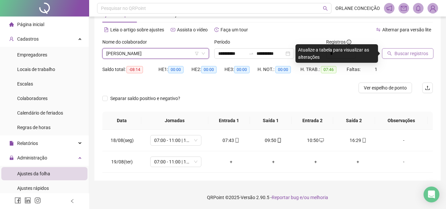
click at [396, 52] on span "Buscar registros" at bounding box center [411, 53] width 34 height 7
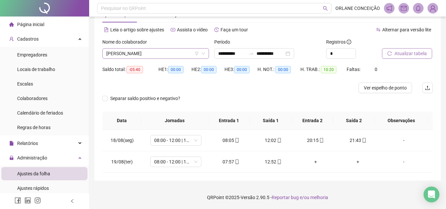
click at [165, 54] on span "[PERSON_NAME]" at bounding box center [155, 54] width 99 height 10
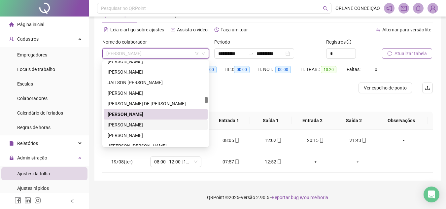
click at [145, 124] on div "[PERSON_NAME]" at bounding box center [156, 124] width 96 height 7
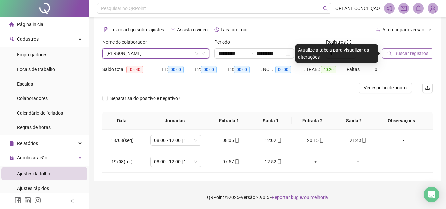
click at [407, 56] on span "Buscar registros" at bounding box center [411, 53] width 34 height 7
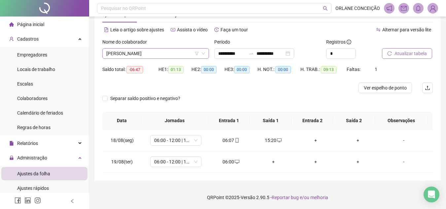
click at [155, 50] on span "[PERSON_NAME]" at bounding box center [155, 54] width 99 height 10
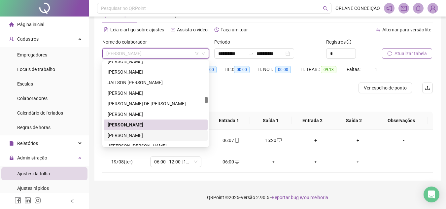
click at [155, 135] on div "[PERSON_NAME]" at bounding box center [156, 135] width 96 height 7
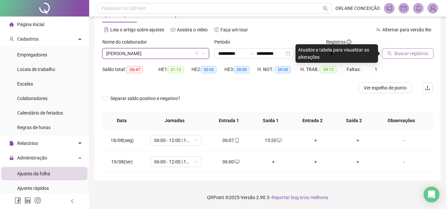
click at [393, 50] on button "Buscar registros" at bounding box center [407, 53] width 51 height 11
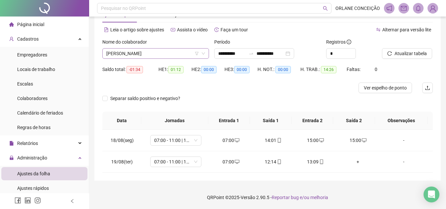
click at [155, 55] on span "[PERSON_NAME]" at bounding box center [155, 54] width 99 height 10
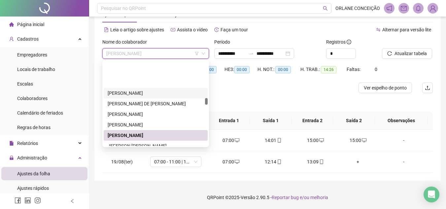
scroll to position [853, 0]
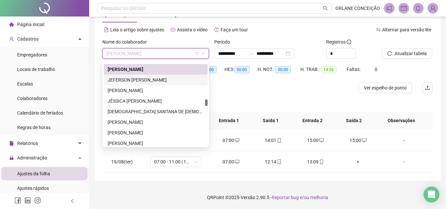
click at [159, 77] on div "JEFERSON [PERSON_NAME]" at bounding box center [156, 79] width 96 height 7
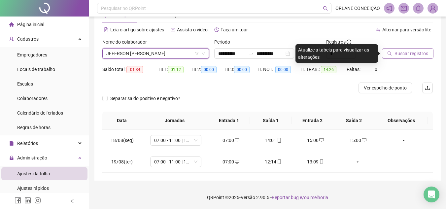
click at [409, 52] on span "Buscar registros" at bounding box center [411, 53] width 34 height 7
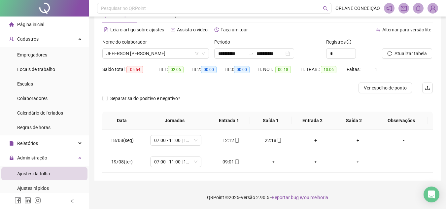
click at [148, 48] on div "Nome do colaborador" at bounding box center [155, 43] width 107 height 10
click at [147, 55] on span "JEFERSON [PERSON_NAME]" at bounding box center [155, 54] width 99 height 10
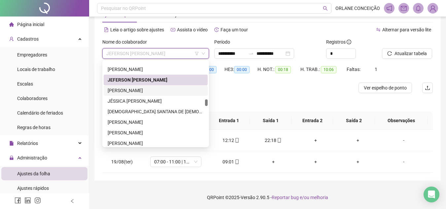
click at [146, 89] on div "[PERSON_NAME]" at bounding box center [156, 90] width 96 height 7
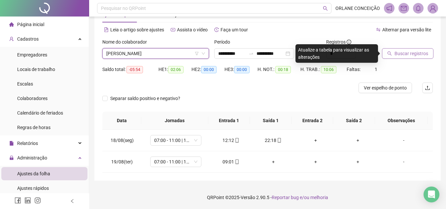
click at [410, 51] on span "Buscar registros" at bounding box center [411, 53] width 34 height 7
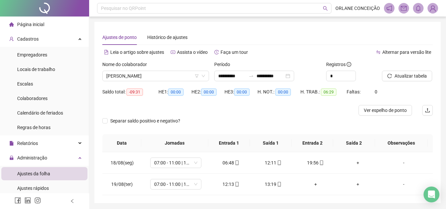
scroll to position [22, 0]
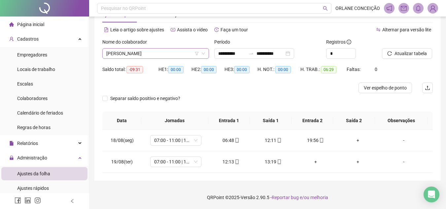
click at [161, 49] on span "[PERSON_NAME]" at bounding box center [155, 54] width 99 height 10
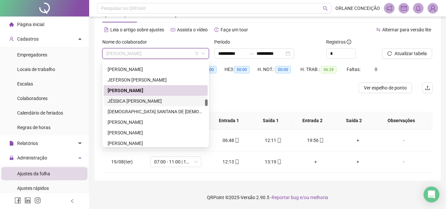
click at [136, 101] on div "JÉSSICA [PERSON_NAME]" at bounding box center [156, 100] width 96 height 7
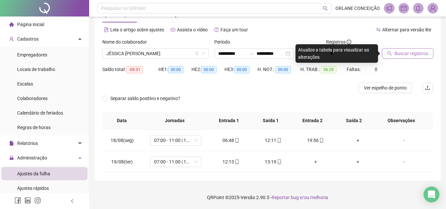
click at [416, 55] on span "Buscar registros" at bounding box center [411, 53] width 34 height 7
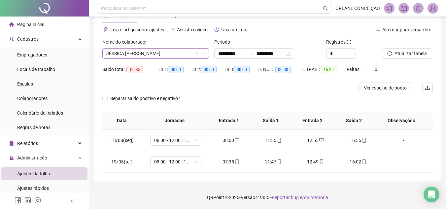
click at [158, 54] on span "JÉSSICA [PERSON_NAME]" at bounding box center [155, 54] width 99 height 10
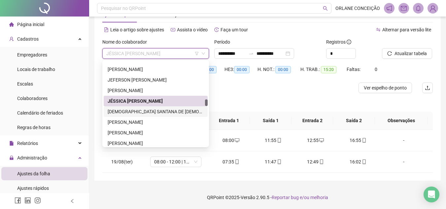
click at [141, 113] on div "[DEMOGRAPHIC_DATA] SANTANA DE [DEMOGRAPHIC_DATA]" at bounding box center [156, 111] width 96 height 7
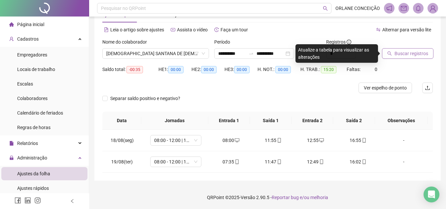
click at [415, 52] on span "Buscar registros" at bounding box center [411, 53] width 34 height 7
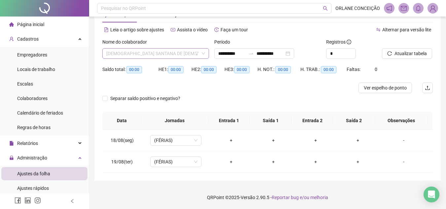
click at [161, 56] on span "[DEMOGRAPHIC_DATA] SANTANA DE [DEMOGRAPHIC_DATA]" at bounding box center [155, 54] width 99 height 10
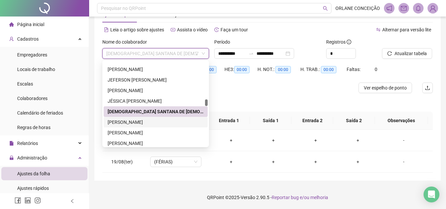
click at [145, 122] on div "[PERSON_NAME]" at bounding box center [156, 121] width 96 height 7
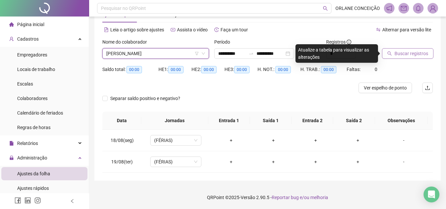
click at [394, 50] on button "Buscar registros" at bounding box center [407, 53] width 51 height 11
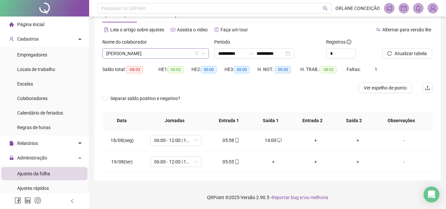
click at [181, 52] on span "[PERSON_NAME]" at bounding box center [155, 54] width 99 height 10
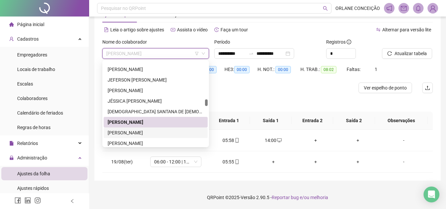
click at [154, 130] on div "[PERSON_NAME]" at bounding box center [156, 132] width 96 height 7
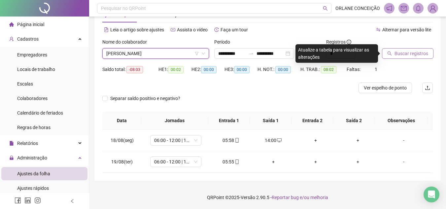
click at [411, 56] on span "Buscar registros" at bounding box center [411, 53] width 34 height 7
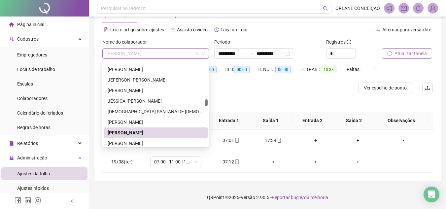
click at [143, 53] on span "[PERSON_NAME]" at bounding box center [155, 54] width 99 height 10
click at [143, 141] on div "[PERSON_NAME]" at bounding box center [156, 143] width 96 height 7
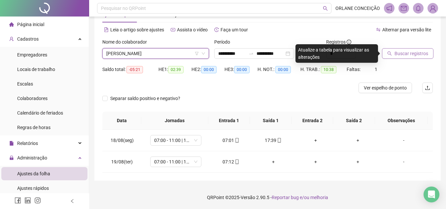
click at [424, 55] on span "Buscar registros" at bounding box center [411, 53] width 34 height 7
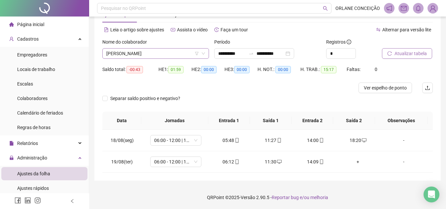
click at [154, 53] on span "[PERSON_NAME]" at bounding box center [155, 54] width 99 height 10
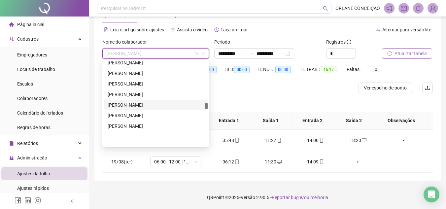
scroll to position [888, 0]
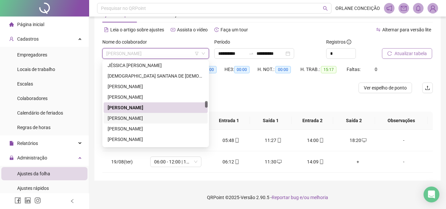
click at [138, 117] on div "[PERSON_NAME]" at bounding box center [156, 117] width 96 height 7
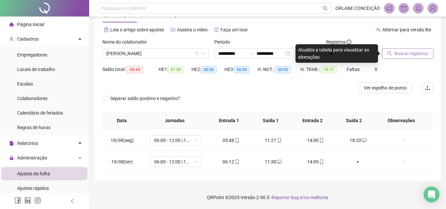
click at [404, 49] on button "Buscar registros" at bounding box center [407, 53] width 51 height 11
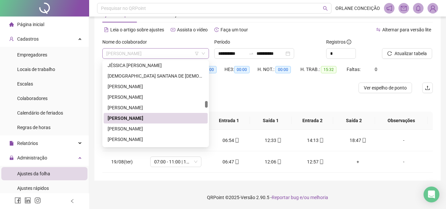
click at [131, 52] on span "[PERSON_NAME]" at bounding box center [155, 54] width 99 height 10
click at [128, 129] on div "[PERSON_NAME]" at bounding box center [156, 128] width 96 height 7
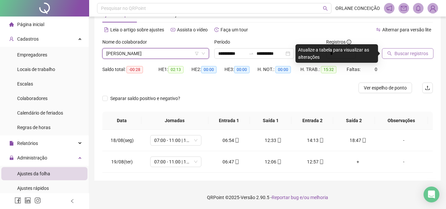
click at [400, 50] on span "Buscar registros" at bounding box center [411, 53] width 34 height 7
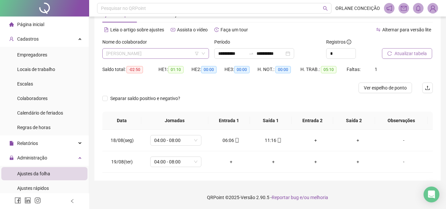
click at [153, 53] on span "[PERSON_NAME]" at bounding box center [155, 54] width 99 height 10
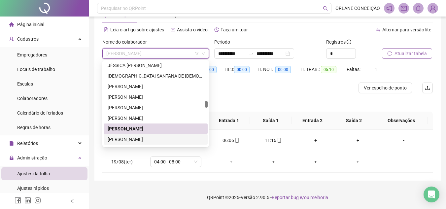
click at [150, 136] on div "[PERSON_NAME]" at bounding box center [156, 139] width 96 height 7
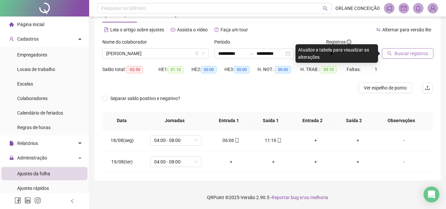
click at [408, 54] on span "Buscar registros" at bounding box center [411, 53] width 34 height 7
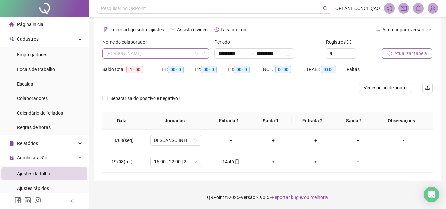
click at [176, 52] on span "[PERSON_NAME]" at bounding box center [155, 54] width 99 height 10
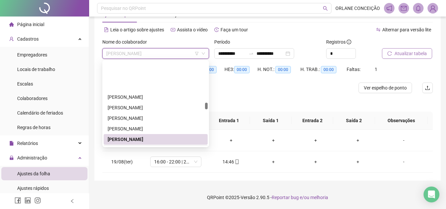
scroll to position [954, 0]
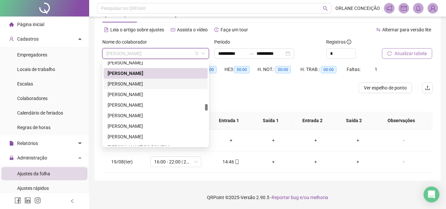
click at [131, 84] on div "[PERSON_NAME]" at bounding box center [156, 83] width 96 height 7
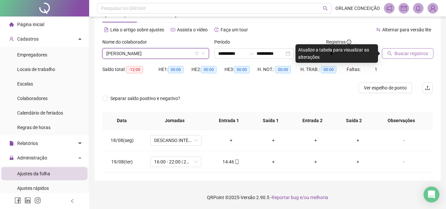
click at [432, 53] on button "Buscar registros" at bounding box center [407, 53] width 51 height 11
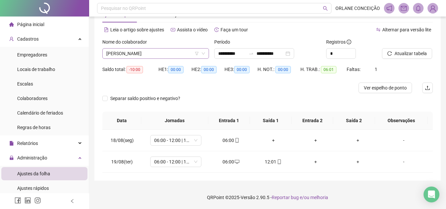
click at [177, 53] on span "[PERSON_NAME]" at bounding box center [155, 54] width 99 height 10
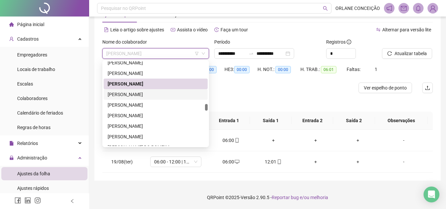
click at [161, 96] on div "[PERSON_NAME]" at bounding box center [156, 94] width 96 height 7
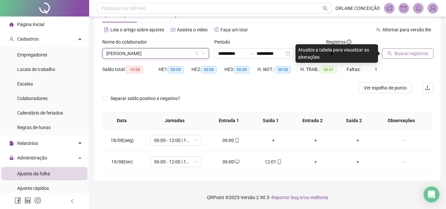
click at [405, 52] on span "Buscar registros" at bounding box center [411, 53] width 34 height 7
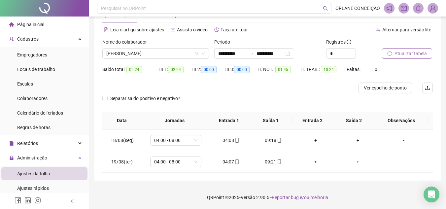
click at [164, 59] on div "Nome do colaborador [PERSON_NAME]" at bounding box center [156, 51] width 112 height 26
drag, startPoint x: 164, startPoint y: 52, endPoint x: 155, endPoint y: 67, distance: 16.9
click at [164, 52] on span "[PERSON_NAME]" at bounding box center [155, 54] width 99 height 10
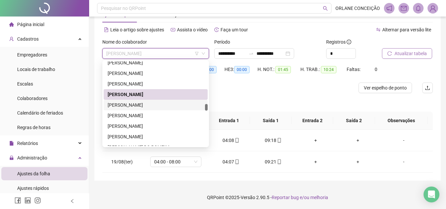
click at [145, 103] on div "[PERSON_NAME]" at bounding box center [156, 104] width 96 height 7
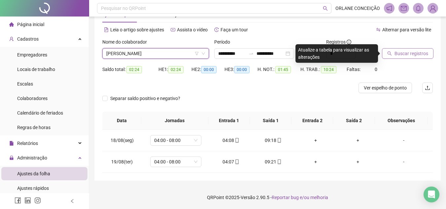
click at [413, 56] on span "Buscar registros" at bounding box center [411, 53] width 34 height 7
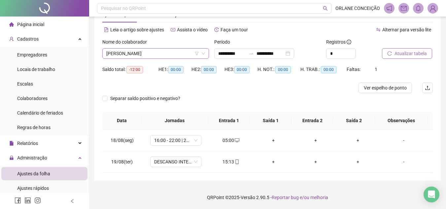
click at [184, 55] on span "[PERSON_NAME]" at bounding box center [155, 54] width 99 height 10
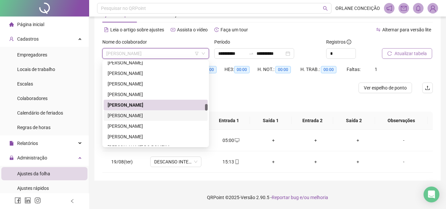
click at [161, 113] on div "[PERSON_NAME]" at bounding box center [156, 115] width 96 height 7
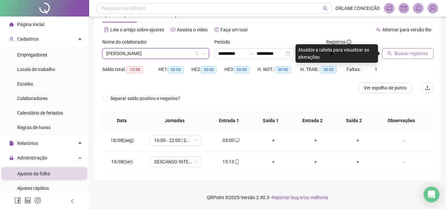
click at [422, 54] on span "Buscar registros" at bounding box center [411, 53] width 34 height 7
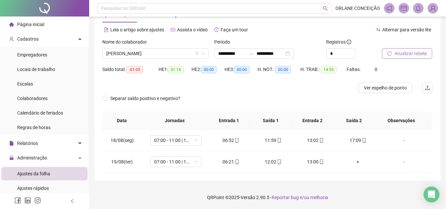
click at [171, 48] on div "Nome do colaborador" at bounding box center [155, 43] width 107 height 10
click at [164, 53] on span "[PERSON_NAME]" at bounding box center [155, 54] width 99 height 10
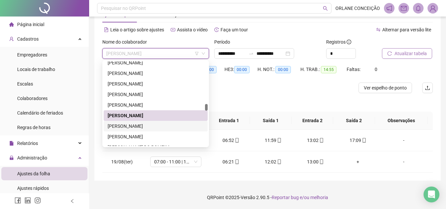
click at [136, 128] on div "[PERSON_NAME]" at bounding box center [156, 125] width 96 height 7
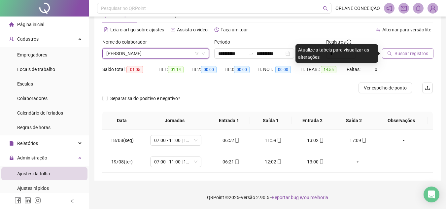
click at [407, 53] on span "Buscar registros" at bounding box center [411, 53] width 34 height 7
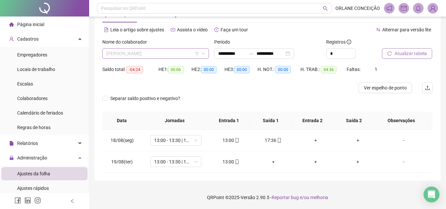
click at [124, 50] on span "[PERSON_NAME]" at bounding box center [155, 54] width 99 height 10
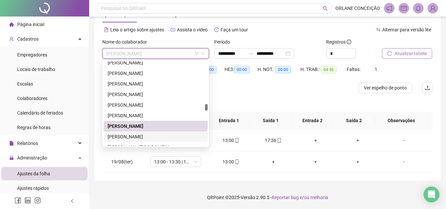
click at [130, 139] on div "[PERSON_NAME]" at bounding box center [156, 136] width 96 height 7
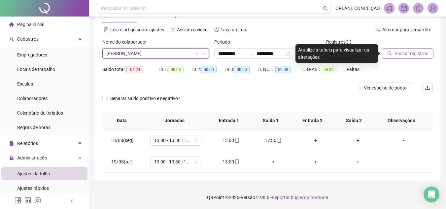
click at [424, 52] on span "Buscar registros" at bounding box center [411, 53] width 34 height 7
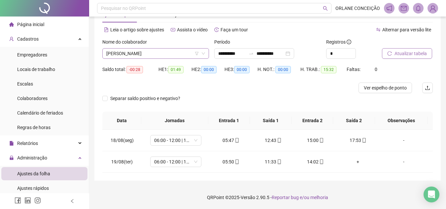
click at [171, 50] on span "[PERSON_NAME]" at bounding box center [155, 54] width 99 height 10
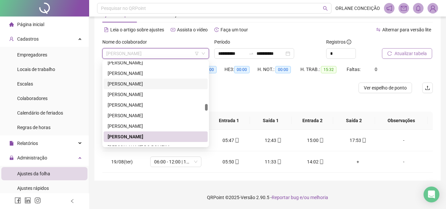
scroll to position [1020, 0]
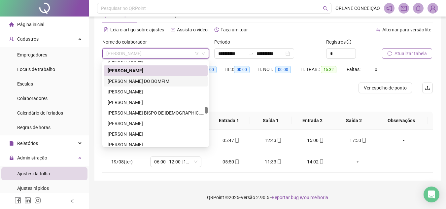
click at [154, 78] on div "[PERSON_NAME] DO BOMFIM" at bounding box center [156, 81] width 104 height 11
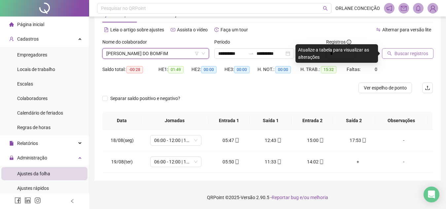
click at [413, 54] on span "Buscar registros" at bounding box center [411, 53] width 34 height 7
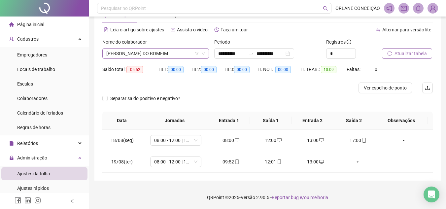
click at [129, 52] on span "[PERSON_NAME] DO BOMFIM" at bounding box center [155, 54] width 99 height 10
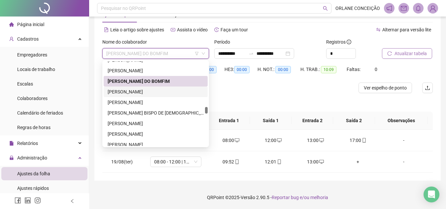
click at [127, 90] on div "[PERSON_NAME]" at bounding box center [156, 91] width 96 height 7
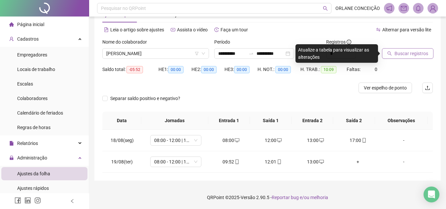
click at [416, 47] on div "Buscar registros" at bounding box center [407, 48] width 51 height 20
click at [411, 57] on span "Buscar registros" at bounding box center [411, 53] width 34 height 7
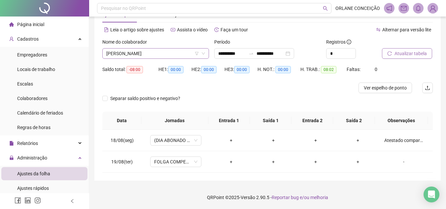
click at [165, 49] on span "[PERSON_NAME]" at bounding box center [155, 54] width 99 height 10
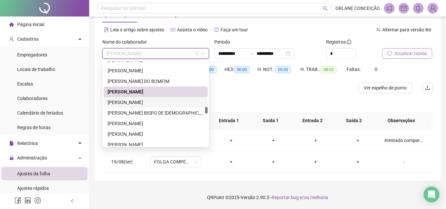
click at [136, 103] on div "[PERSON_NAME]" at bounding box center [156, 102] width 96 height 7
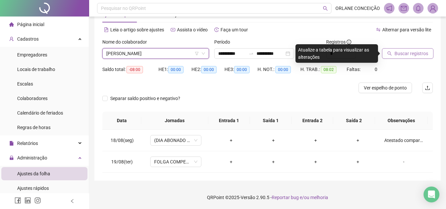
click at [396, 55] on span "Buscar registros" at bounding box center [411, 53] width 34 height 7
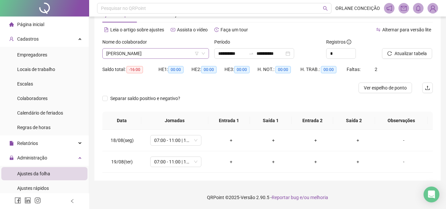
click at [146, 49] on span "[PERSON_NAME]" at bounding box center [155, 54] width 99 height 10
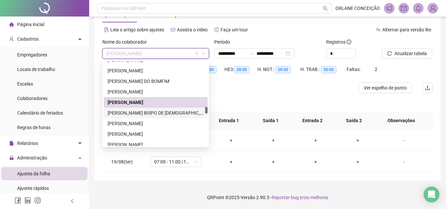
click at [146, 114] on div "[PERSON_NAME] BISPO DE [DEMOGRAPHIC_DATA]" at bounding box center [156, 112] width 96 height 7
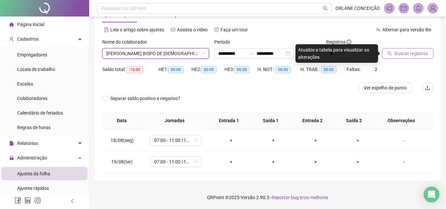
click at [421, 52] on span "Buscar registros" at bounding box center [411, 53] width 34 height 7
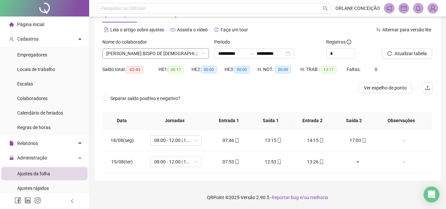
click at [121, 56] on span "[PERSON_NAME] BISPO DE [DEMOGRAPHIC_DATA]" at bounding box center [155, 54] width 99 height 10
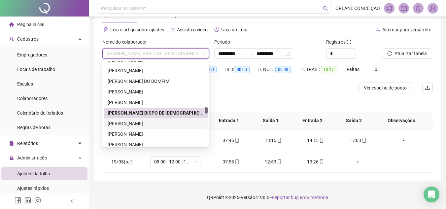
click at [129, 123] on div "[PERSON_NAME]" at bounding box center [156, 123] width 96 height 7
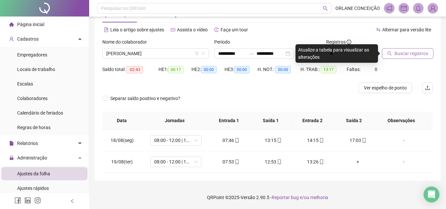
click at [426, 56] on span "Buscar registros" at bounding box center [411, 53] width 34 height 7
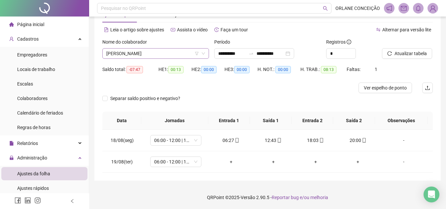
click at [136, 53] on span "[PERSON_NAME]" at bounding box center [155, 54] width 99 height 10
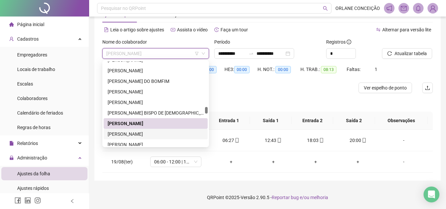
click at [127, 130] on div "[PERSON_NAME]" at bounding box center [156, 133] width 96 height 7
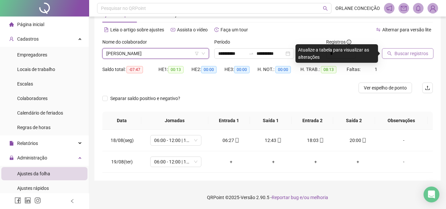
click at [404, 57] on span "Buscar registros" at bounding box center [411, 53] width 34 height 7
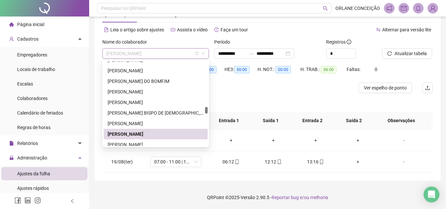
click at [178, 50] on span "[PERSON_NAME]" at bounding box center [155, 54] width 99 height 10
click at [148, 144] on div "[PERSON_NAME]" at bounding box center [156, 144] width 96 height 7
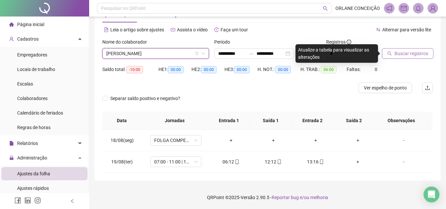
click at [412, 52] on span "Buscar registros" at bounding box center [411, 53] width 34 height 7
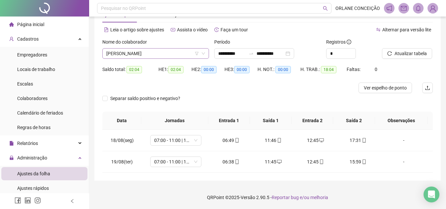
click at [183, 52] on span "[PERSON_NAME]" at bounding box center [155, 54] width 99 height 10
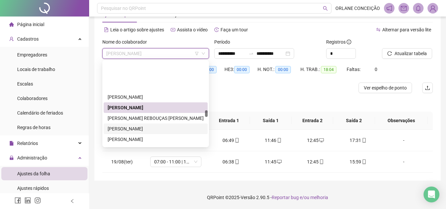
scroll to position [1090, 0]
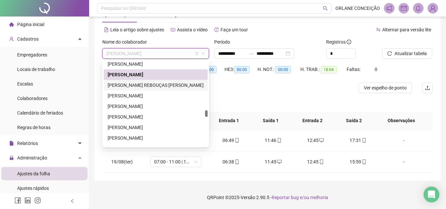
click at [153, 86] on div "[PERSON_NAME] REBOUÇAS [PERSON_NAME]" at bounding box center [156, 84] width 96 height 7
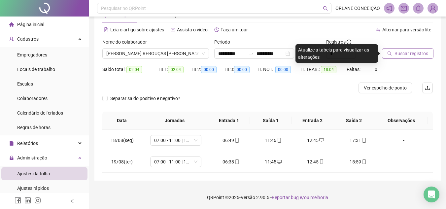
click at [410, 54] on span "Buscar registros" at bounding box center [411, 53] width 34 height 7
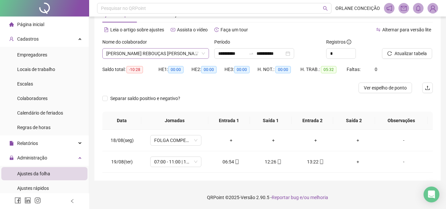
click at [147, 55] on span "[PERSON_NAME] REBOUÇAS [PERSON_NAME]" at bounding box center [155, 54] width 99 height 10
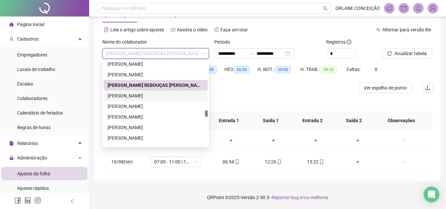
click at [143, 94] on div "[PERSON_NAME]" at bounding box center [156, 95] width 96 height 7
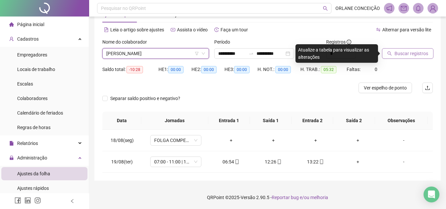
click at [398, 51] on span "Buscar registros" at bounding box center [411, 53] width 34 height 7
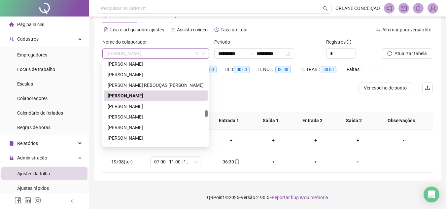
click at [176, 49] on span "[PERSON_NAME]" at bounding box center [155, 54] width 99 height 10
click at [154, 106] on div "[PERSON_NAME]" at bounding box center [156, 106] width 96 height 7
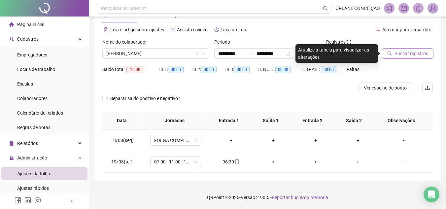
click at [398, 54] on span "Buscar registros" at bounding box center [411, 53] width 34 height 7
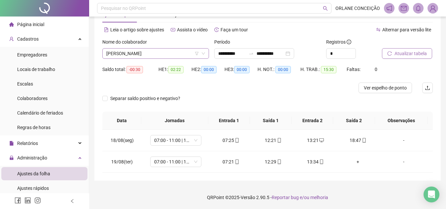
click at [157, 51] on span "[PERSON_NAME]" at bounding box center [155, 54] width 99 height 10
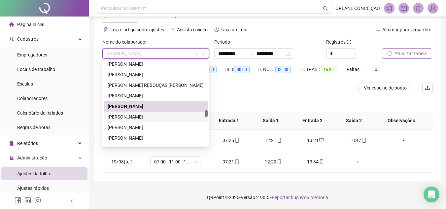
click at [128, 114] on div "[PERSON_NAME]" at bounding box center [156, 116] width 96 height 7
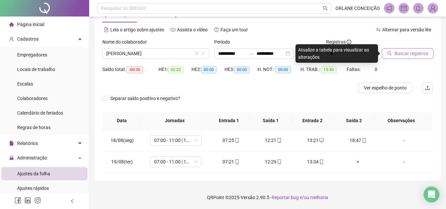
click at [399, 56] on span "Buscar registros" at bounding box center [411, 53] width 34 height 7
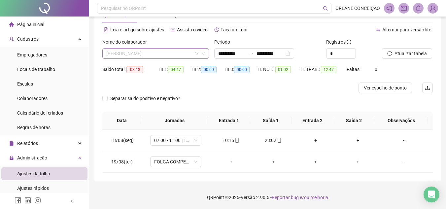
click at [149, 53] on span "[PERSON_NAME]" at bounding box center [155, 54] width 99 height 10
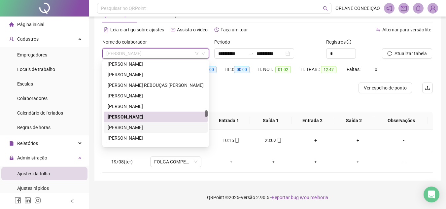
click at [137, 128] on div "[PERSON_NAME]" at bounding box center [156, 127] width 96 height 7
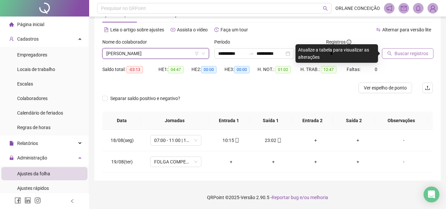
click at [409, 52] on span "Buscar registros" at bounding box center [411, 53] width 34 height 7
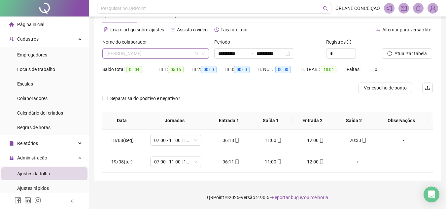
click at [141, 51] on span "[PERSON_NAME]" at bounding box center [155, 54] width 99 height 10
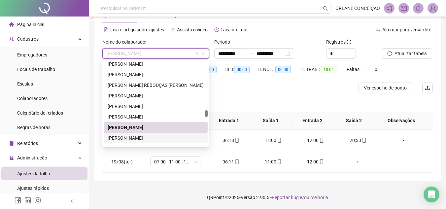
click at [138, 140] on div "[PERSON_NAME]" at bounding box center [156, 137] width 96 height 7
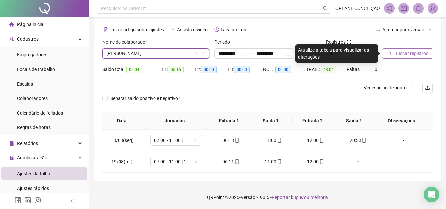
click at [419, 54] on span "Buscar registros" at bounding box center [411, 53] width 34 height 7
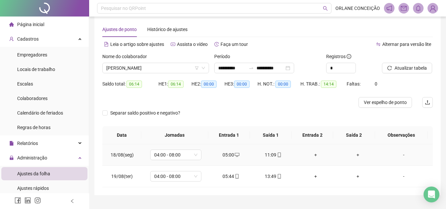
scroll to position [0, 0]
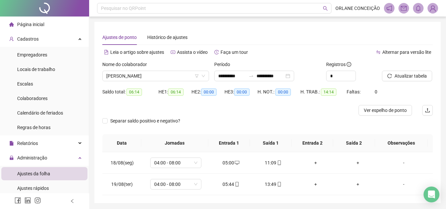
click at [313, 108] on div at bounding box center [226, 110] width 248 height 11
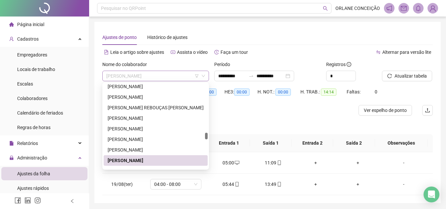
click at [142, 74] on span "[PERSON_NAME]" at bounding box center [155, 76] width 99 height 10
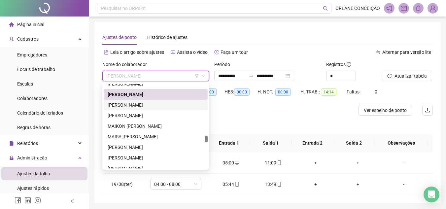
click at [137, 103] on div "[PERSON_NAME]" at bounding box center [156, 104] width 96 height 7
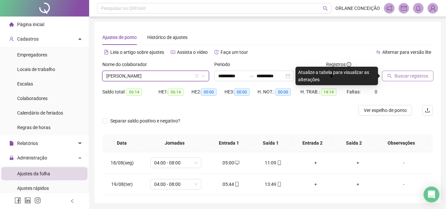
click at [405, 78] on span "Buscar registros" at bounding box center [411, 75] width 34 height 7
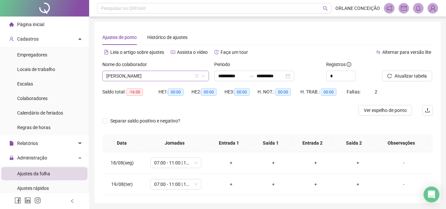
click at [134, 75] on span "[PERSON_NAME]" at bounding box center [155, 76] width 99 height 10
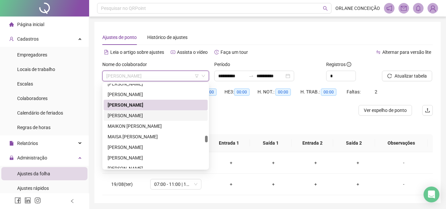
click at [134, 112] on div "[PERSON_NAME]" at bounding box center [156, 115] width 104 height 11
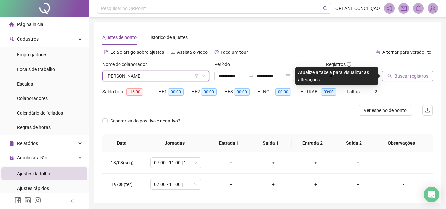
click at [400, 72] on span "Buscar registros" at bounding box center [411, 75] width 34 height 7
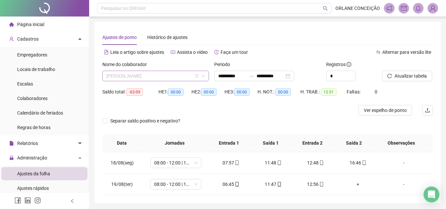
click at [149, 76] on span "[PERSON_NAME]" at bounding box center [155, 76] width 99 height 10
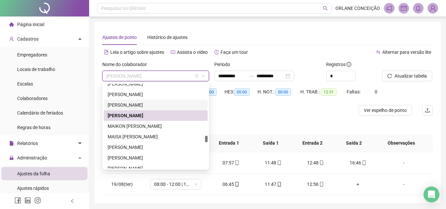
click at [131, 103] on div "[PERSON_NAME]" at bounding box center [156, 104] width 96 height 7
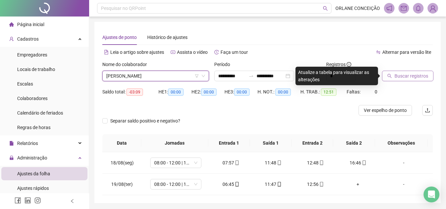
click at [403, 77] on span "Buscar registros" at bounding box center [411, 75] width 34 height 7
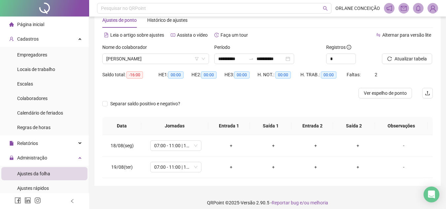
scroll to position [0, 0]
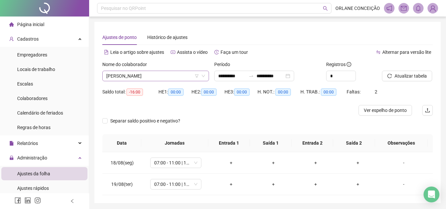
click at [156, 76] on span "[PERSON_NAME]" at bounding box center [155, 76] width 99 height 10
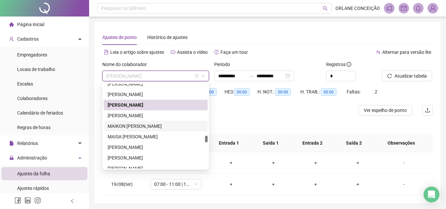
click at [126, 123] on div "MAIKON [PERSON_NAME]" at bounding box center [156, 125] width 96 height 7
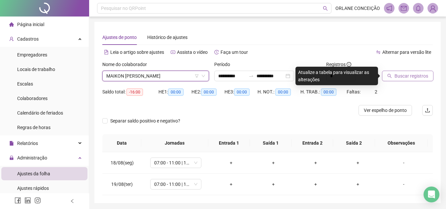
click at [413, 74] on span "Buscar registros" at bounding box center [411, 75] width 34 height 7
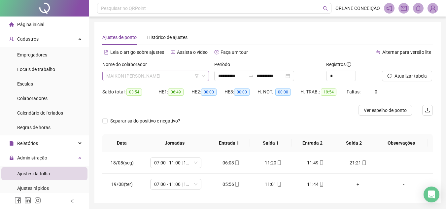
click at [165, 72] on span "MAIKON [PERSON_NAME]" at bounding box center [155, 76] width 99 height 10
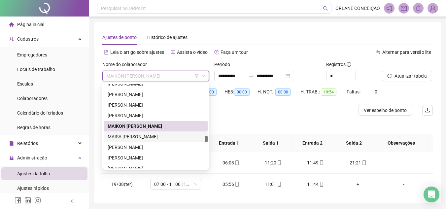
click at [126, 137] on div "MAISA [PERSON_NAME]" at bounding box center [156, 136] width 96 height 7
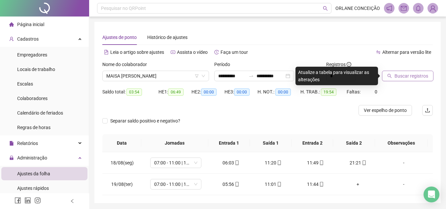
click at [413, 77] on span "Buscar registros" at bounding box center [411, 75] width 34 height 7
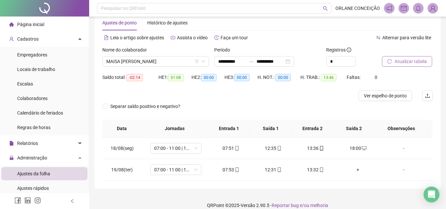
scroll to position [22, 0]
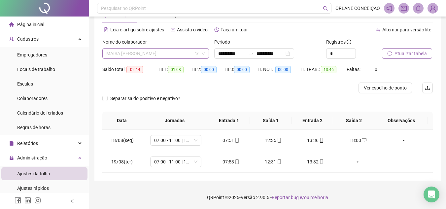
click at [161, 55] on span "MAISA [PERSON_NAME]" at bounding box center [155, 54] width 99 height 10
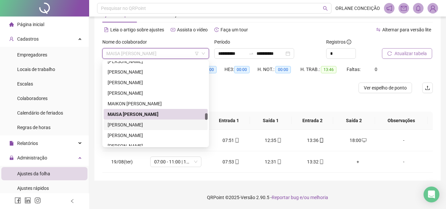
click at [131, 124] on div "[PERSON_NAME]" at bounding box center [156, 124] width 96 height 7
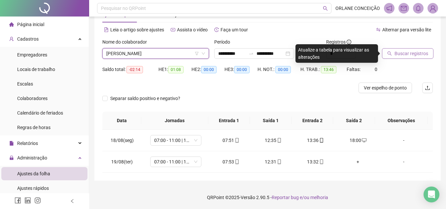
click at [401, 50] on span "Buscar registros" at bounding box center [411, 53] width 34 height 7
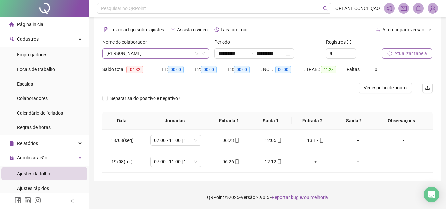
click at [160, 51] on span "[PERSON_NAME]" at bounding box center [155, 54] width 99 height 10
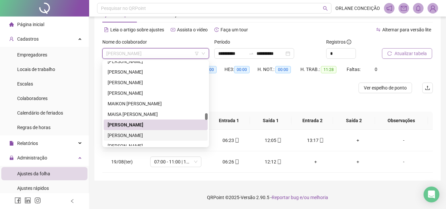
click at [143, 133] on div "[PERSON_NAME]" at bounding box center [156, 135] width 96 height 7
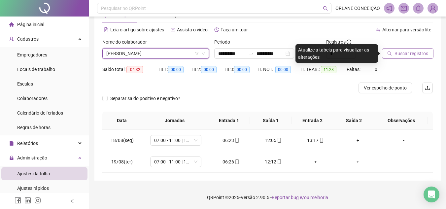
click at [417, 53] on span "Buscar registros" at bounding box center [411, 53] width 34 height 7
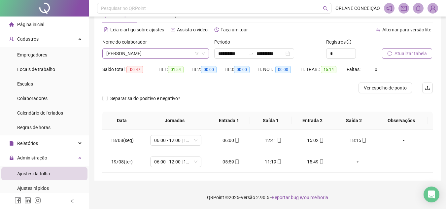
click at [144, 53] on span "[PERSON_NAME]" at bounding box center [155, 54] width 99 height 10
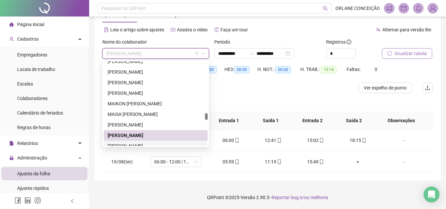
click at [146, 145] on div "[PERSON_NAME]" at bounding box center [156, 145] width 96 height 7
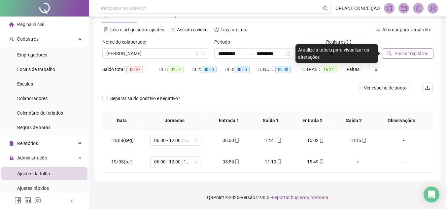
click at [419, 53] on span "Buscar registros" at bounding box center [411, 53] width 34 height 7
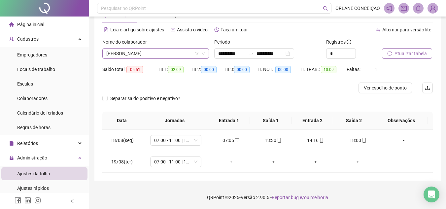
click at [173, 54] on span "[PERSON_NAME]" at bounding box center [155, 54] width 99 height 10
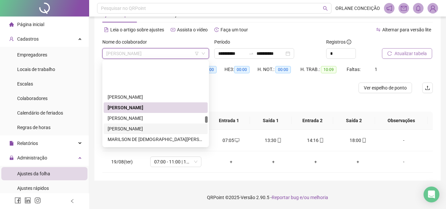
scroll to position [1227, 0]
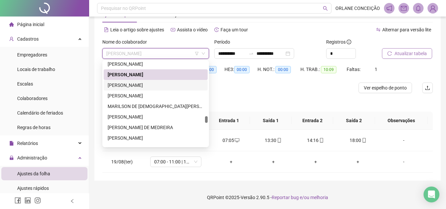
click at [150, 86] on div "[PERSON_NAME]" at bounding box center [156, 84] width 96 height 7
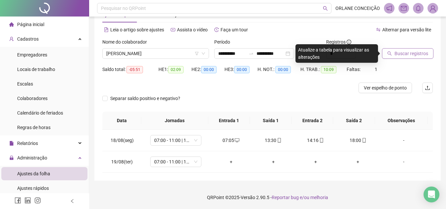
click at [408, 56] on span "Buscar registros" at bounding box center [411, 53] width 34 height 7
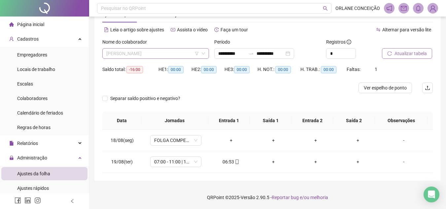
click at [181, 55] on span "[PERSON_NAME]" at bounding box center [155, 54] width 99 height 10
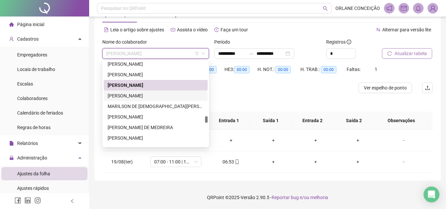
click at [161, 93] on div "[PERSON_NAME]" at bounding box center [156, 95] width 96 height 7
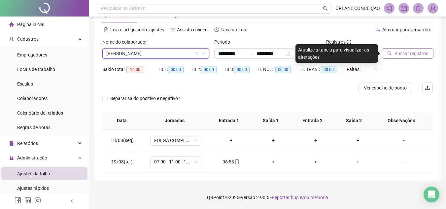
click at [412, 54] on span "Buscar registros" at bounding box center [411, 53] width 34 height 7
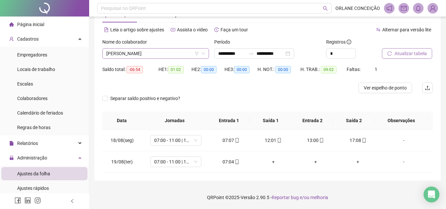
click at [185, 55] on span "[PERSON_NAME]" at bounding box center [155, 54] width 99 height 10
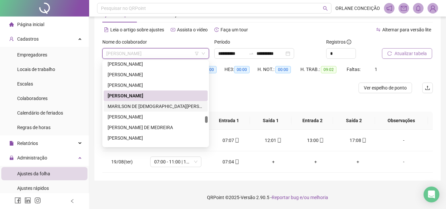
click at [171, 106] on div "MARILSON DE [DEMOGRAPHIC_DATA][PERSON_NAME]" at bounding box center [156, 106] width 96 height 7
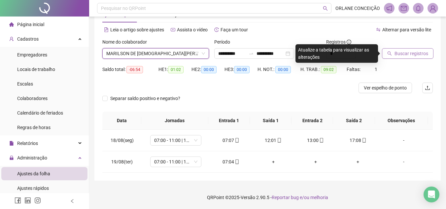
click at [407, 51] on span "Buscar registros" at bounding box center [411, 53] width 34 height 7
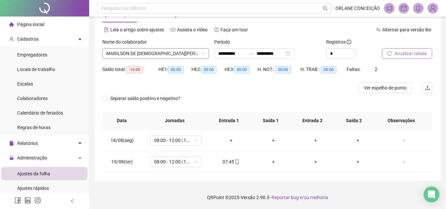
click at [187, 50] on span "MARILSON DE [DEMOGRAPHIC_DATA][PERSON_NAME]" at bounding box center [155, 54] width 99 height 10
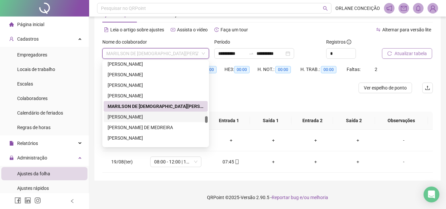
click at [163, 115] on div "[PERSON_NAME]" at bounding box center [156, 116] width 96 height 7
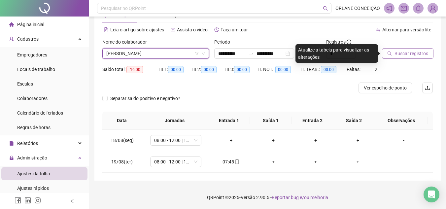
click at [404, 55] on span "Buscar registros" at bounding box center [411, 53] width 34 height 7
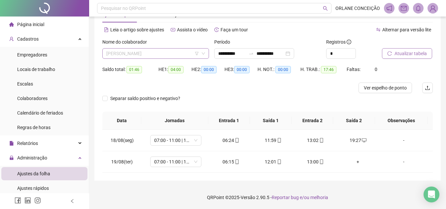
click at [142, 53] on span "[PERSON_NAME]" at bounding box center [155, 54] width 99 height 10
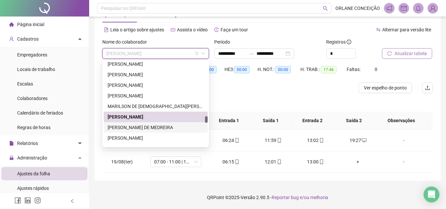
click at [142, 124] on div "[PERSON_NAME] DE MEDREIRA" at bounding box center [156, 127] width 96 height 7
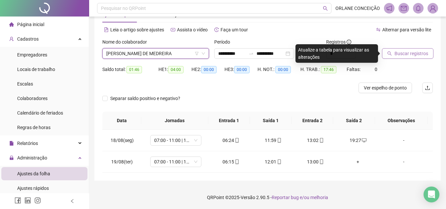
click at [401, 54] on span "Buscar registros" at bounding box center [411, 53] width 34 height 7
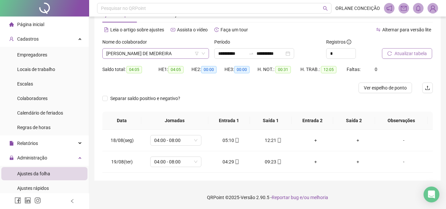
click at [141, 56] on span "[PERSON_NAME] DE MEDREIRA" at bounding box center [155, 54] width 99 height 10
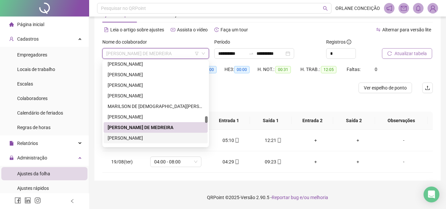
click at [142, 137] on div "[PERSON_NAME]" at bounding box center [156, 137] width 96 height 7
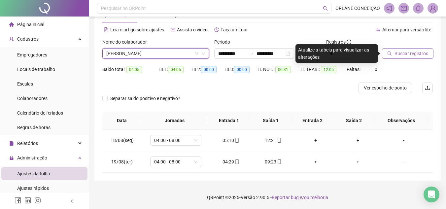
click at [417, 50] on span "Buscar registros" at bounding box center [411, 53] width 34 height 7
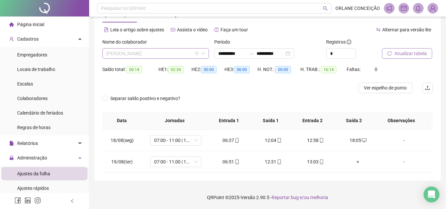
click at [182, 54] on span "[PERSON_NAME]" at bounding box center [155, 54] width 99 height 10
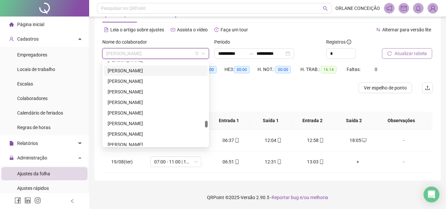
scroll to position [1293, 0]
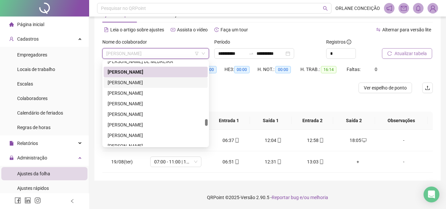
click at [148, 80] on div "[PERSON_NAME]" at bounding box center [156, 82] width 96 height 7
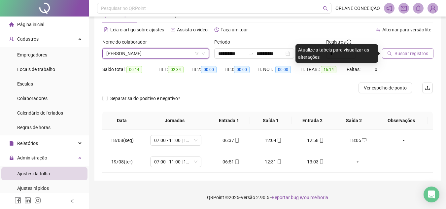
click at [419, 55] on span "Buscar registros" at bounding box center [411, 53] width 34 height 7
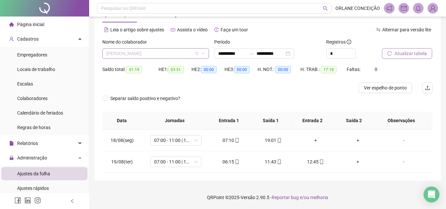
click at [142, 53] on span "[PERSON_NAME]" at bounding box center [155, 54] width 99 height 10
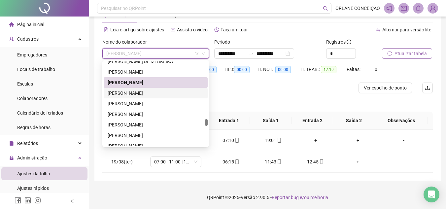
click at [143, 92] on div "[PERSON_NAME]" at bounding box center [156, 92] width 96 height 7
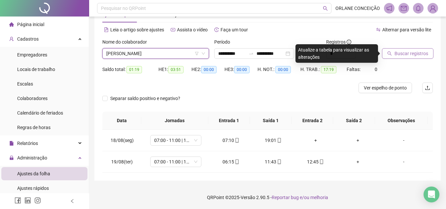
click at [412, 50] on span "Buscar registros" at bounding box center [411, 53] width 34 height 7
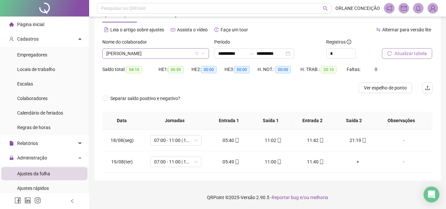
click at [150, 51] on span "[PERSON_NAME]" at bounding box center [155, 54] width 99 height 10
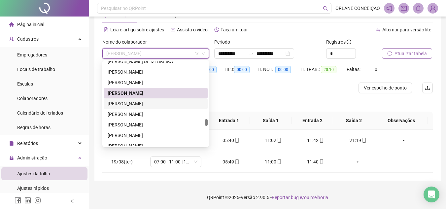
click at [150, 103] on div "[PERSON_NAME]" at bounding box center [156, 103] width 96 height 7
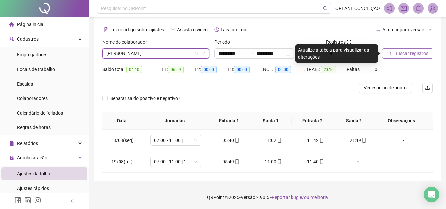
click at [408, 57] on button "Buscar registros" at bounding box center [407, 53] width 51 height 11
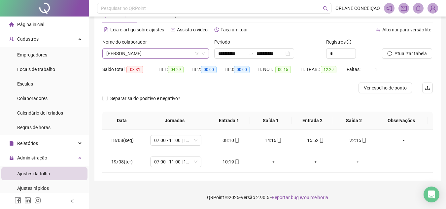
click at [172, 56] on span "[PERSON_NAME]" at bounding box center [155, 54] width 99 height 10
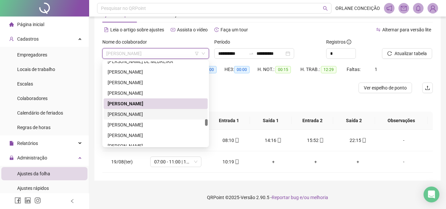
click at [152, 118] on div "[PERSON_NAME]" at bounding box center [156, 114] width 104 height 11
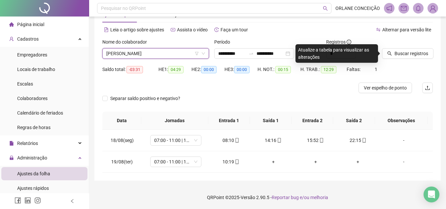
drag, startPoint x: 398, startPoint y: 44, endPoint x: 399, endPoint y: 48, distance: 4.2
click at [398, 44] on div at bounding box center [399, 43] width 34 height 10
click at [401, 57] on button "Buscar registros" at bounding box center [407, 53] width 51 height 11
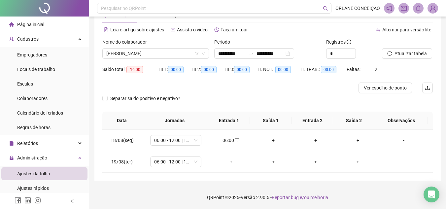
click at [159, 48] on div "Nome do colaborador" at bounding box center [155, 43] width 107 height 10
click at [158, 55] on span "[PERSON_NAME]" at bounding box center [155, 54] width 99 height 10
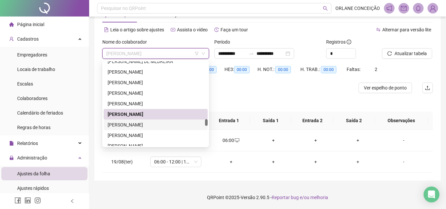
click at [151, 125] on div "[PERSON_NAME]" at bounding box center [156, 124] width 96 height 7
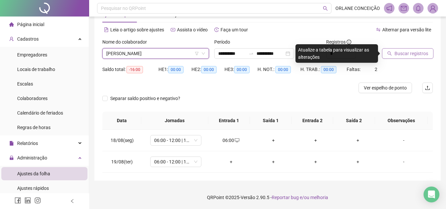
click at [398, 51] on span "Buscar registros" at bounding box center [411, 53] width 34 height 7
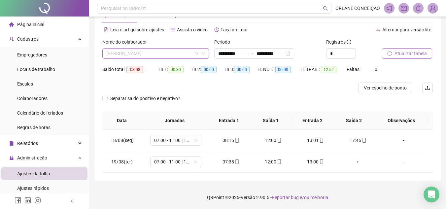
click at [181, 52] on span "[PERSON_NAME]" at bounding box center [155, 54] width 99 height 10
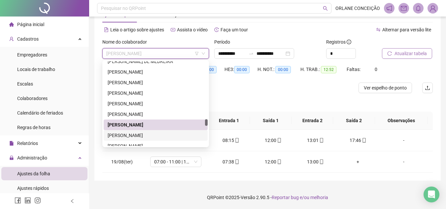
click at [165, 135] on div "[PERSON_NAME]" at bounding box center [156, 135] width 96 height 7
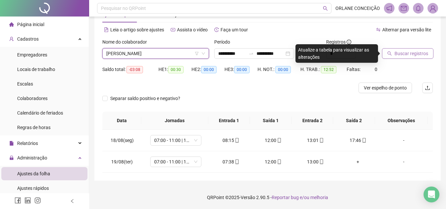
click at [415, 51] on span "Buscar registros" at bounding box center [411, 53] width 34 height 7
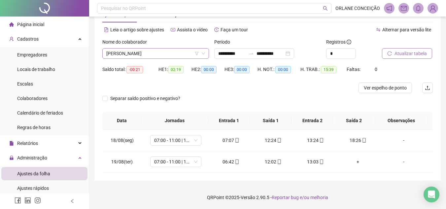
click at [178, 50] on span "[PERSON_NAME]" at bounding box center [155, 54] width 99 height 10
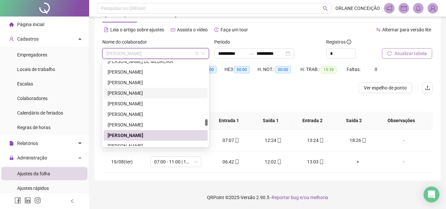
scroll to position [1359, 0]
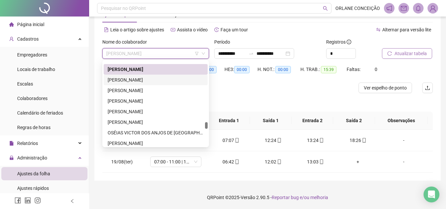
click at [161, 77] on div "[PERSON_NAME]" at bounding box center [156, 79] width 96 height 7
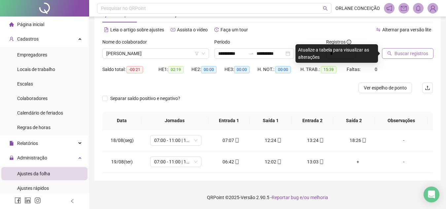
click at [417, 52] on span "Buscar registros" at bounding box center [411, 53] width 34 height 7
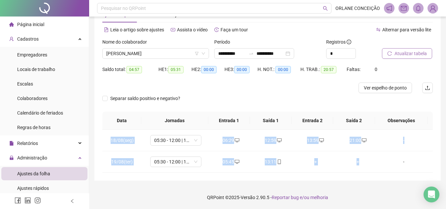
click at [371, 173] on div "**********" at bounding box center [267, 89] width 346 height 181
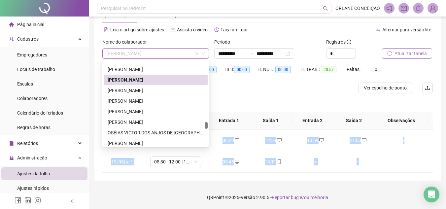
click at [166, 53] on span "[PERSON_NAME]" at bounding box center [155, 54] width 99 height 10
click at [149, 90] on div "[PERSON_NAME]" at bounding box center [156, 90] width 96 height 7
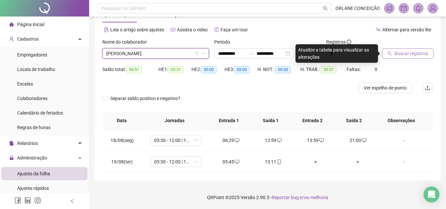
click at [405, 54] on span "Buscar registros" at bounding box center [411, 53] width 34 height 7
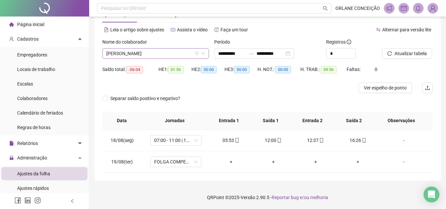
click at [156, 50] on span "[PERSON_NAME]" at bounding box center [155, 54] width 99 height 10
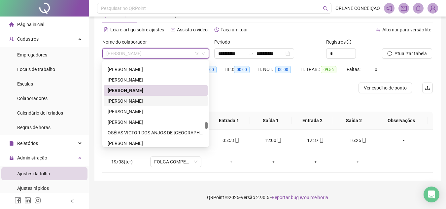
click at [139, 101] on div "[PERSON_NAME]" at bounding box center [156, 100] width 96 height 7
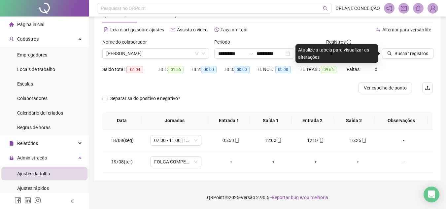
click at [413, 48] on div at bounding box center [399, 43] width 34 height 10
click at [409, 52] on span "Buscar registros" at bounding box center [411, 53] width 34 height 7
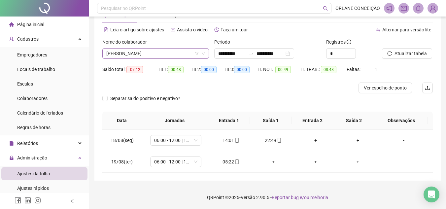
click at [136, 49] on span "[PERSON_NAME]" at bounding box center [155, 54] width 99 height 10
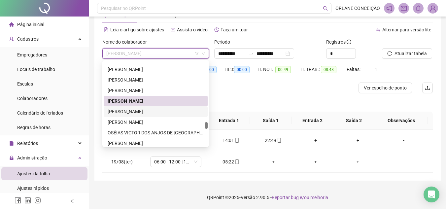
click at [136, 108] on div "[PERSON_NAME]" at bounding box center [156, 111] width 104 height 11
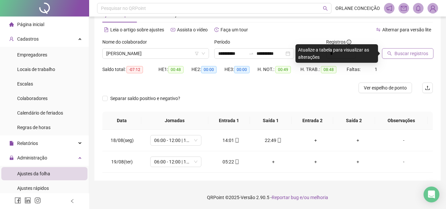
click at [407, 50] on span "Buscar registros" at bounding box center [411, 53] width 34 height 7
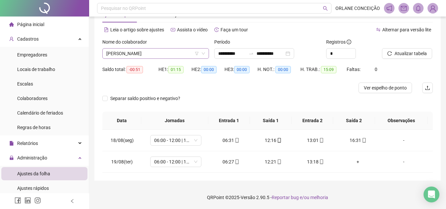
click at [174, 55] on span "[PERSON_NAME]" at bounding box center [155, 54] width 99 height 10
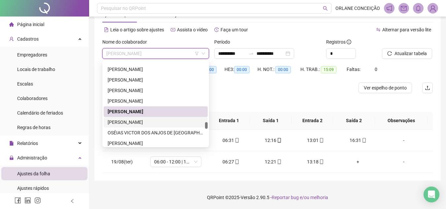
click at [151, 123] on div "[PERSON_NAME]" at bounding box center [156, 121] width 96 height 7
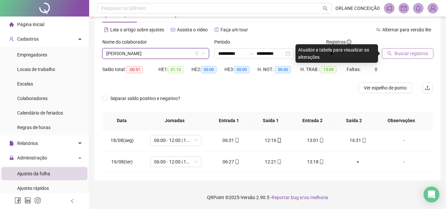
click at [397, 52] on span "Buscar registros" at bounding box center [411, 53] width 34 height 7
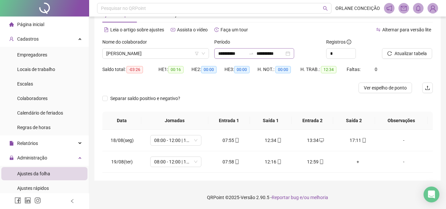
click at [224, 49] on div "**********" at bounding box center [254, 53] width 80 height 11
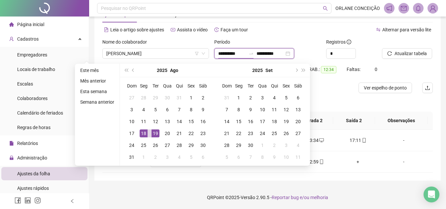
click at [224, 53] on input "**********" at bounding box center [232, 53] width 28 height 7
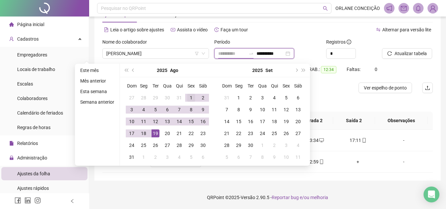
type input "**********"
click at [191, 96] on div "1" at bounding box center [191, 98] width 8 height 8
type input "**********"
click at [154, 131] on div "19" at bounding box center [155, 133] width 8 height 8
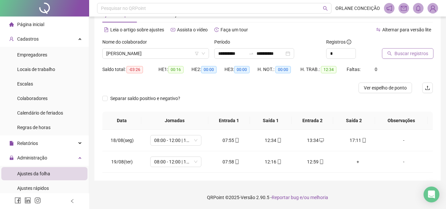
click at [412, 55] on span "Buscar registros" at bounding box center [411, 53] width 34 height 7
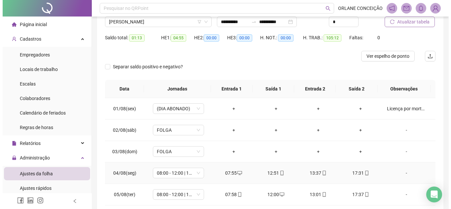
scroll to position [0, 0]
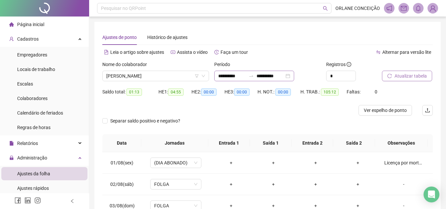
click at [235, 72] on div "**********" at bounding box center [254, 76] width 80 height 11
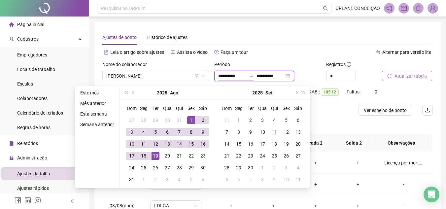
click at [235, 75] on input "**********" at bounding box center [232, 75] width 28 height 7
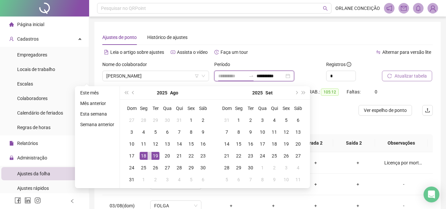
type input "**********"
click at [146, 154] on div "18" at bounding box center [144, 156] width 8 height 8
click at [151, 154] on div "19" at bounding box center [155, 156] width 8 height 8
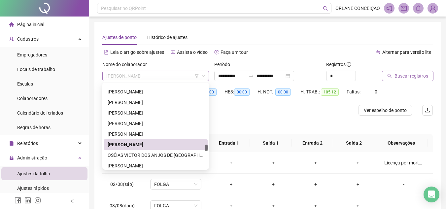
click at [157, 73] on span "[PERSON_NAME]" at bounding box center [155, 76] width 99 height 10
click at [135, 155] on div "OSÉIAS VICTOR DOS ANJOS DE [GEOGRAPHIC_DATA]" at bounding box center [156, 154] width 96 height 7
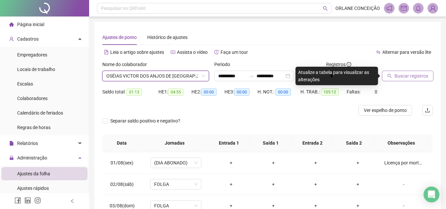
click at [421, 77] on span "Buscar registros" at bounding box center [411, 75] width 34 height 7
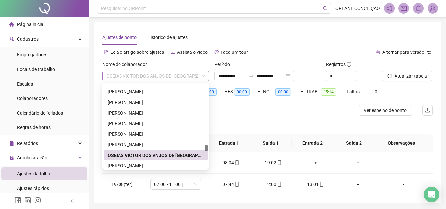
click at [175, 75] on span "OSÉIAS VICTOR DOS ANJOS DE [GEOGRAPHIC_DATA]" at bounding box center [155, 76] width 99 height 10
click at [142, 163] on div "[PERSON_NAME]" at bounding box center [156, 165] width 96 height 7
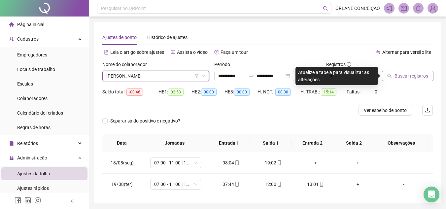
click at [409, 74] on span "Buscar registros" at bounding box center [411, 75] width 34 height 7
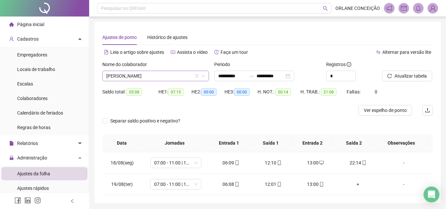
click at [184, 76] on span "[PERSON_NAME]" at bounding box center [155, 76] width 99 height 10
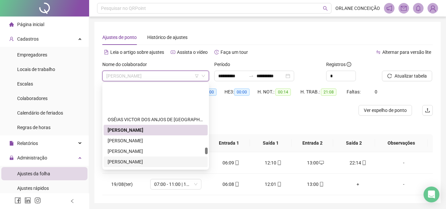
scroll to position [1428, 0]
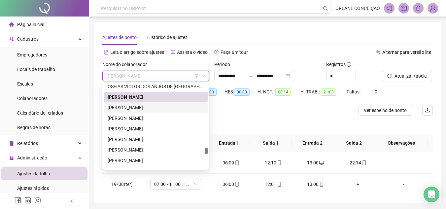
click at [141, 108] on div "[PERSON_NAME]" at bounding box center [156, 107] width 96 height 7
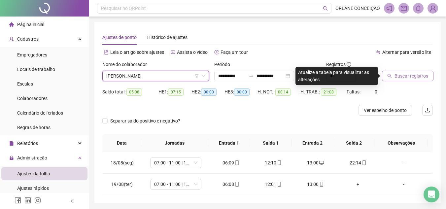
click at [410, 76] on span "Buscar registros" at bounding box center [411, 75] width 34 height 7
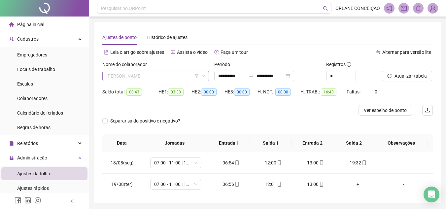
click at [133, 74] on span "[PERSON_NAME]" at bounding box center [155, 76] width 99 height 10
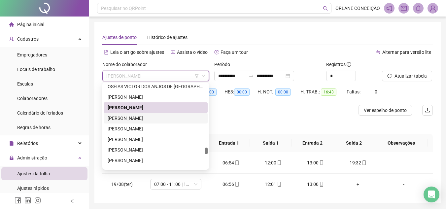
click at [129, 117] on div "[PERSON_NAME]" at bounding box center [156, 117] width 96 height 7
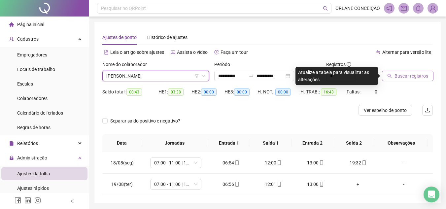
click at [412, 78] on span "Buscar registros" at bounding box center [411, 75] width 34 height 7
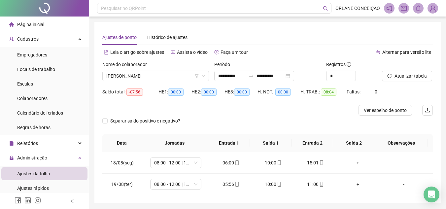
click at [389, 77] on icon "reload" at bounding box center [389, 76] width 5 height 5
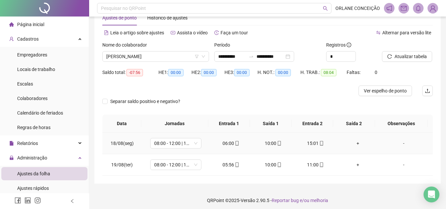
scroll to position [0, 0]
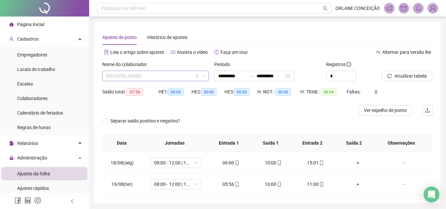
click at [172, 74] on span "[PERSON_NAME]" at bounding box center [155, 76] width 99 height 10
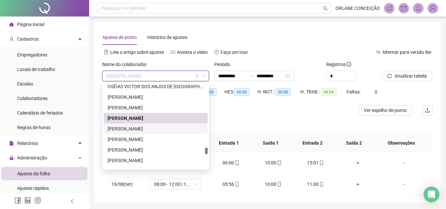
click at [163, 128] on div "[PERSON_NAME]" at bounding box center [156, 128] width 96 height 7
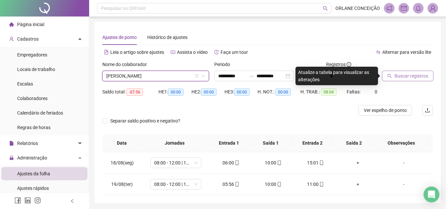
click at [399, 76] on span "Buscar registros" at bounding box center [411, 75] width 34 height 7
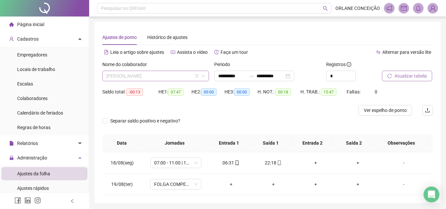
click at [177, 80] on span "[PERSON_NAME]" at bounding box center [155, 76] width 99 height 10
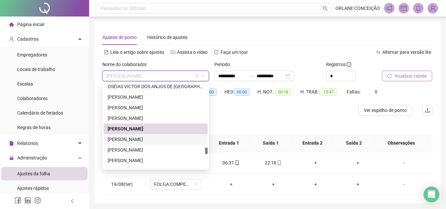
click at [161, 135] on div "[PERSON_NAME]" at bounding box center [156, 139] width 104 height 11
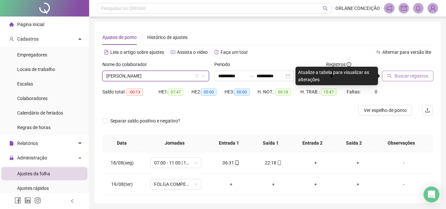
click at [406, 75] on span "Buscar registros" at bounding box center [411, 75] width 34 height 7
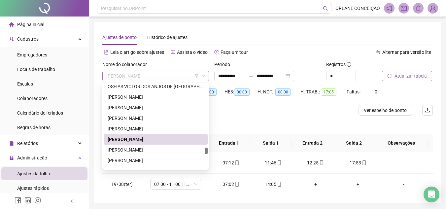
click at [186, 74] on span "[PERSON_NAME]" at bounding box center [155, 76] width 99 height 10
click at [144, 146] on div "[PERSON_NAME]" at bounding box center [156, 150] width 104 height 11
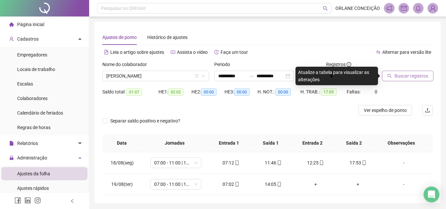
click at [407, 74] on span "Buscar registros" at bounding box center [411, 75] width 34 height 7
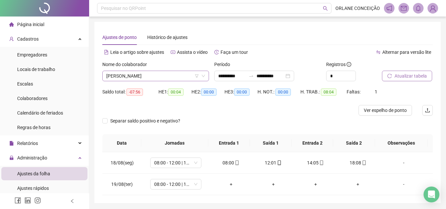
click at [146, 72] on span "[PERSON_NAME]" at bounding box center [155, 76] width 99 height 10
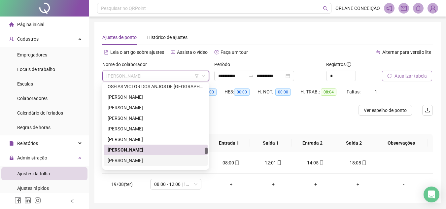
click at [151, 159] on div "[PERSON_NAME]" at bounding box center [156, 160] width 96 height 7
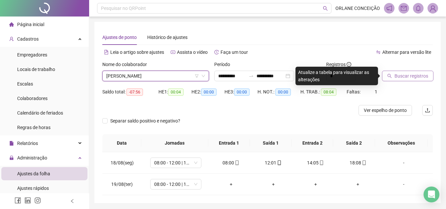
click at [395, 79] on span "Buscar registros" at bounding box center [411, 75] width 34 height 7
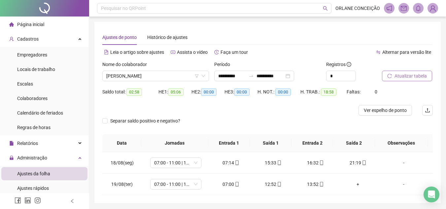
click at [260, 121] on div "Separar saldo positivo e negativo?" at bounding box center [267, 124] width 330 height 18
click at [186, 76] on span "[PERSON_NAME]" at bounding box center [155, 76] width 99 height 10
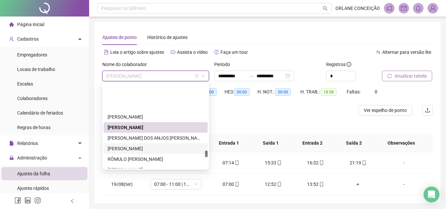
scroll to position [1494, 0]
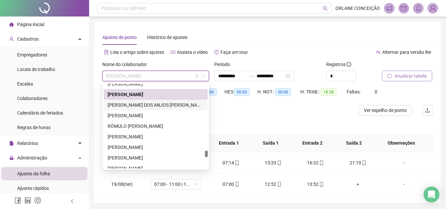
click at [162, 106] on div "[PERSON_NAME] DOS ANJOS [PERSON_NAME]" at bounding box center [156, 104] width 96 height 7
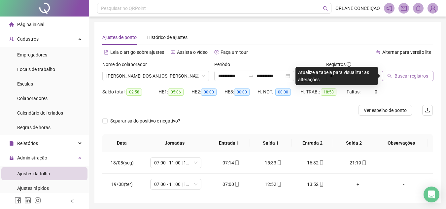
click at [404, 78] on span "Buscar registros" at bounding box center [411, 75] width 34 height 7
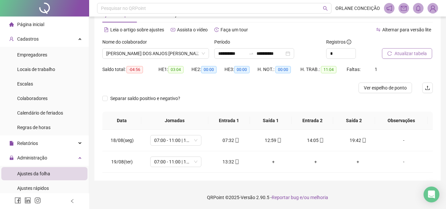
scroll to position [0, 0]
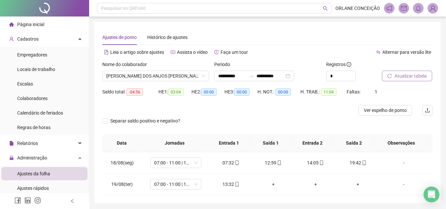
click at [331, 35] on div "Ajustes de ponto Histórico de ajustes" at bounding box center [267, 37] width 330 height 15
click at [405, 27] on div "**********" at bounding box center [267, 112] width 346 height 181
click at [277, 35] on div "Ajustes de ponto Histórico de ajustes" at bounding box center [267, 37] width 330 height 15
click at [168, 37] on span "Histórico de ajustes" at bounding box center [167, 37] width 40 height 5
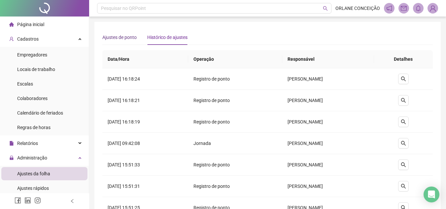
click at [119, 39] on span "Ajustes de ponto" at bounding box center [119, 37] width 34 height 5
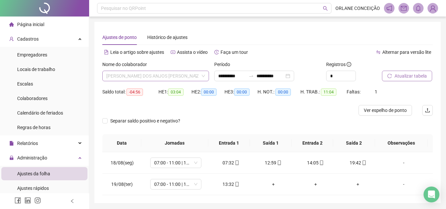
click at [148, 76] on span "[PERSON_NAME] DOS ANJOS [PERSON_NAME]" at bounding box center [155, 76] width 99 height 10
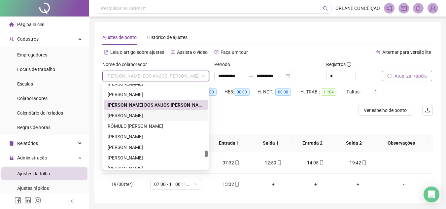
click at [137, 114] on div "[PERSON_NAME]" at bounding box center [156, 115] width 96 height 7
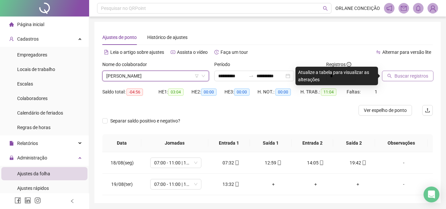
click at [402, 75] on span "Buscar registros" at bounding box center [411, 75] width 34 height 7
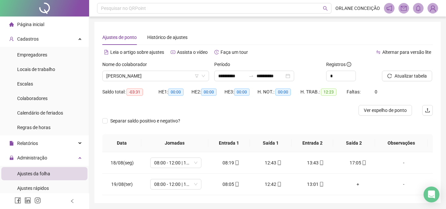
click at [245, 110] on div at bounding box center [226, 110] width 248 height 11
click at [174, 76] on span "[PERSON_NAME]" at bounding box center [155, 76] width 99 height 10
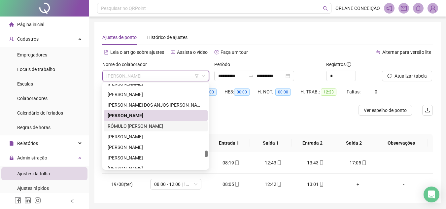
click at [156, 125] on div "RÔMULO [PERSON_NAME]" at bounding box center [156, 125] width 96 height 7
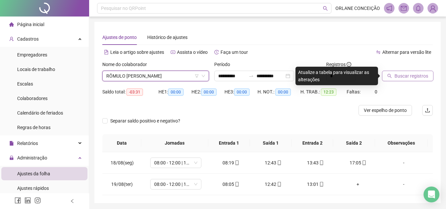
click at [408, 80] on button "Buscar registros" at bounding box center [407, 76] width 51 height 11
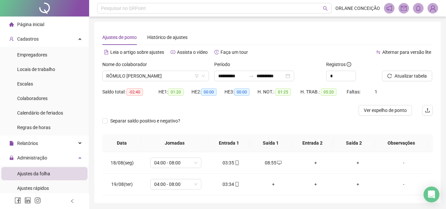
click at [175, 68] on div "Nome do colaborador" at bounding box center [155, 66] width 107 height 10
click at [175, 74] on span "RÔMULO [PERSON_NAME]" at bounding box center [155, 76] width 99 height 10
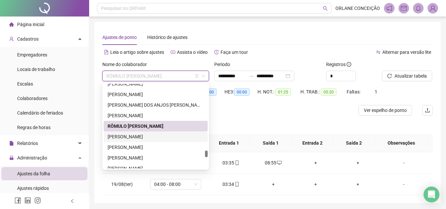
click at [143, 137] on div "[PERSON_NAME]" at bounding box center [156, 136] width 96 height 7
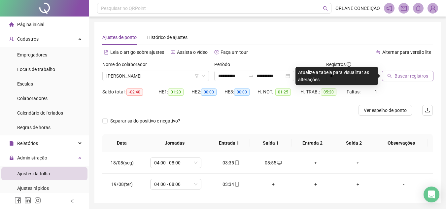
click at [404, 75] on span "Buscar registros" at bounding box center [411, 75] width 34 height 7
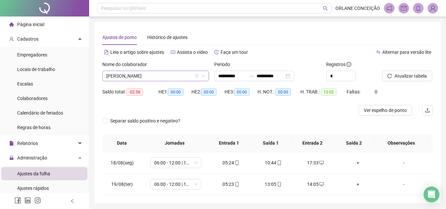
click at [174, 78] on span "[PERSON_NAME]" at bounding box center [155, 76] width 99 height 10
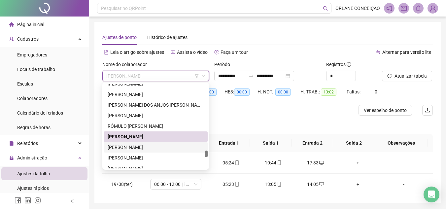
click at [125, 148] on div "[PERSON_NAME]" at bounding box center [156, 147] width 96 height 7
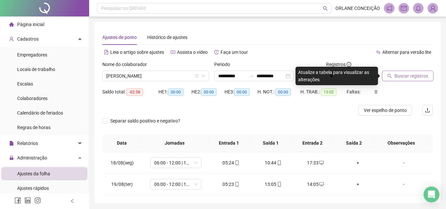
click at [405, 78] on span "Buscar registros" at bounding box center [411, 75] width 34 height 7
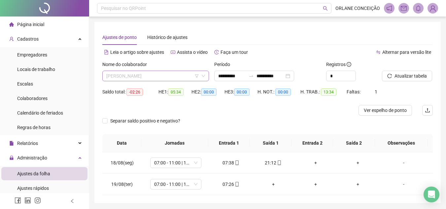
click at [152, 77] on span "[PERSON_NAME]" at bounding box center [155, 76] width 99 height 10
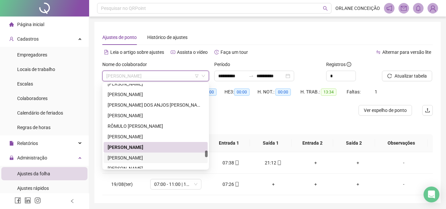
click at [144, 156] on div "[PERSON_NAME]" at bounding box center [156, 157] width 96 height 7
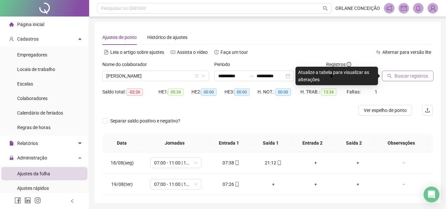
click at [425, 77] on span "Buscar registros" at bounding box center [411, 75] width 34 height 7
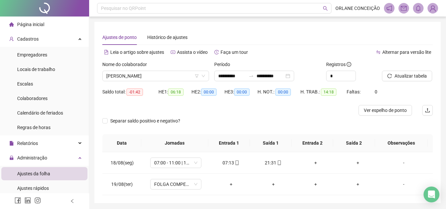
click at [167, 69] on div "Nome do colaborador" at bounding box center [155, 66] width 107 height 10
click at [169, 73] on span "[PERSON_NAME]" at bounding box center [155, 76] width 99 height 10
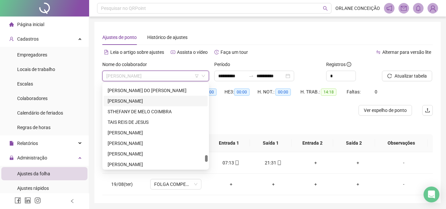
scroll to position [1560, 0]
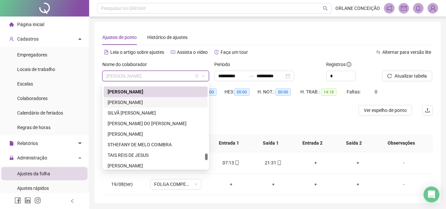
click at [154, 102] on div "[PERSON_NAME]" at bounding box center [156, 102] width 96 height 7
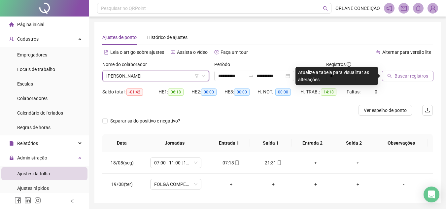
click at [422, 77] on span "Buscar registros" at bounding box center [411, 75] width 34 height 7
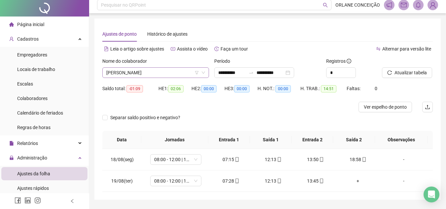
scroll to position [0, 0]
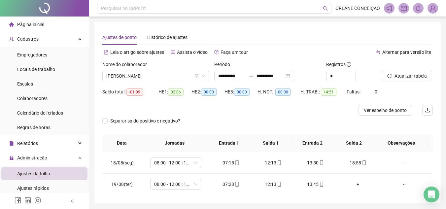
click at [162, 70] on div "Nome do colaborador" at bounding box center [155, 66] width 107 height 10
click at [162, 76] on span "[PERSON_NAME]" at bounding box center [155, 76] width 99 height 10
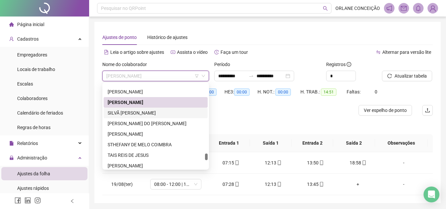
click at [157, 113] on div "SILVÃ [PERSON_NAME]" at bounding box center [156, 112] width 96 height 7
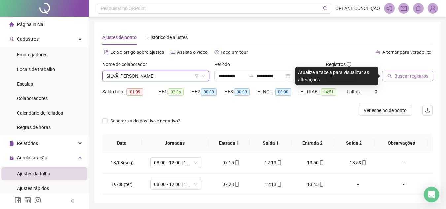
click at [398, 80] on button "Buscar registros" at bounding box center [407, 76] width 51 height 11
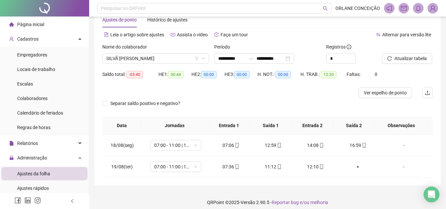
scroll to position [22, 0]
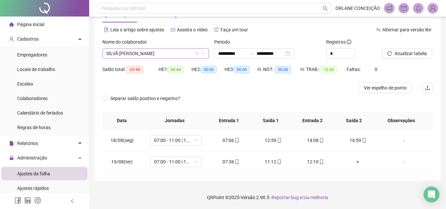
click at [173, 52] on span "SILVÃ [PERSON_NAME]" at bounding box center [155, 54] width 99 height 10
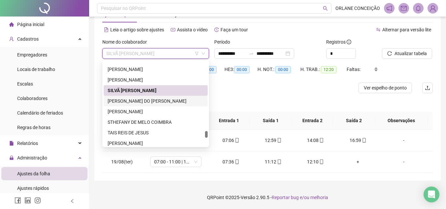
click at [144, 98] on div "[PERSON_NAME] DO [PERSON_NAME]" at bounding box center [156, 100] width 96 height 7
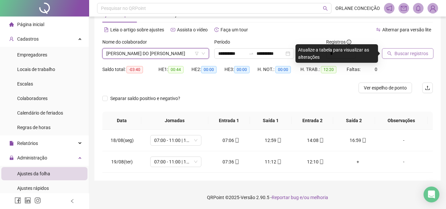
click at [410, 50] on span "Buscar registros" at bounding box center [411, 53] width 34 height 7
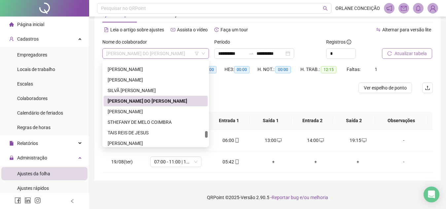
click at [152, 57] on span "[PERSON_NAME] DO [PERSON_NAME]" at bounding box center [155, 54] width 99 height 10
click at [146, 111] on div "[PERSON_NAME]" at bounding box center [156, 111] width 96 height 7
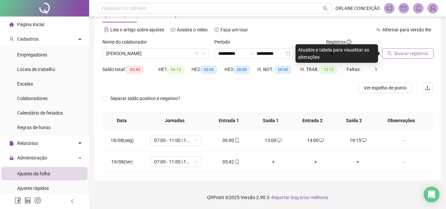
click at [411, 52] on span "Buscar registros" at bounding box center [411, 53] width 34 height 7
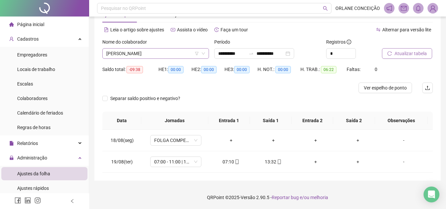
click at [112, 57] on span "[PERSON_NAME]" at bounding box center [155, 54] width 99 height 10
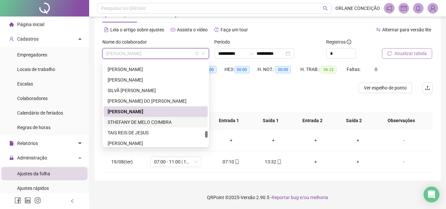
click at [118, 121] on div "STHEFANY DE MELO COIMBRA" at bounding box center [156, 121] width 96 height 7
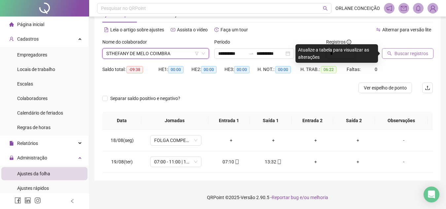
click at [412, 58] on button "Buscar registros" at bounding box center [407, 53] width 51 height 11
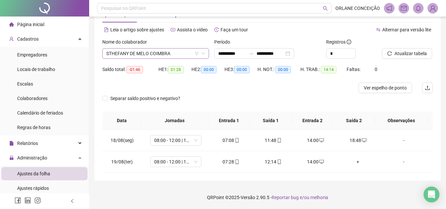
click at [142, 56] on span "STHEFANY DE MELO COIMBRA" at bounding box center [155, 54] width 99 height 10
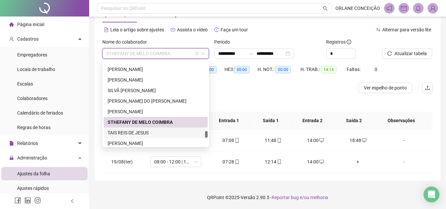
click at [133, 130] on div "TAIS REIS DE JESUS" at bounding box center [156, 132] width 96 height 7
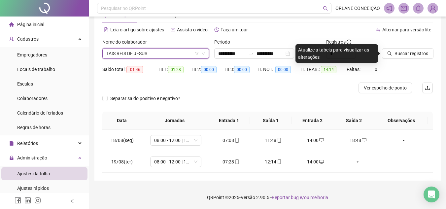
click at [407, 59] on div "Buscar registros" at bounding box center [407, 51] width 56 height 26
click at [404, 51] on span "Buscar registros" at bounding box center [411, 53] width 34 height 7
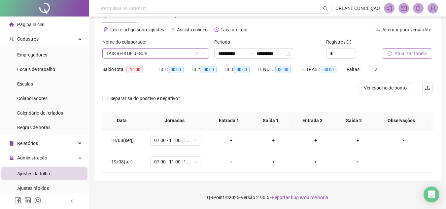
click at [163, 58] on span "TAIS REIS DE JESUS" at bounding box center [155, 54] width 99 height 10
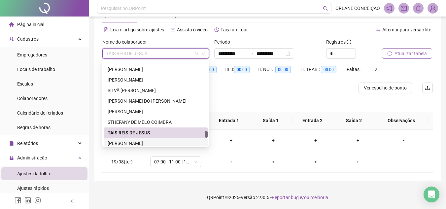
click at [111, 142] on div "[PERSON_NAME]" at bounding box center [156, 143] width 96 height 7
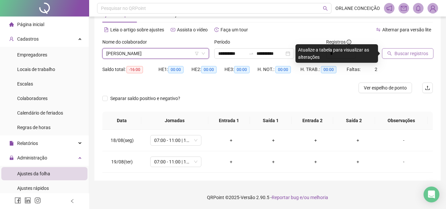
click at [414, 54] on span "Buscar registros" at bounding box center [411, 53] width 34 height 7
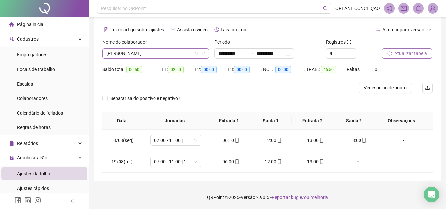
click at [133, 52] on span "[PERSON_NAME]" at bounding box center [155, 54] width 99 height 10
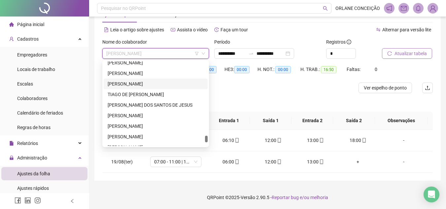
scroll to position [1629, 0]
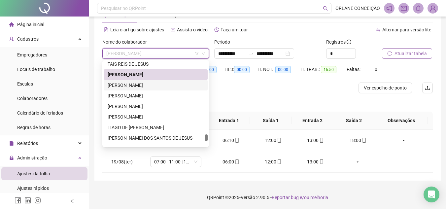
click at [148, 85] on div "[PERSON_NAME]" at bounding box center [156, 84] width 96 height 7
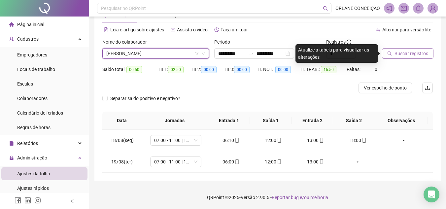
click at [423, 52] on span "Buscar registros" at bounding box center [411, 53] width 34 height 7
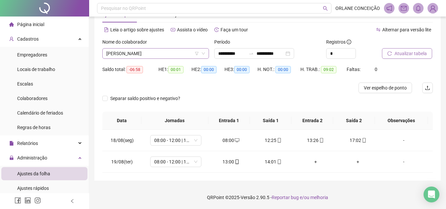
click at [135, 57] on span "[PERSON_NAME]" at bounding box center [155, 54] width 99 height 10
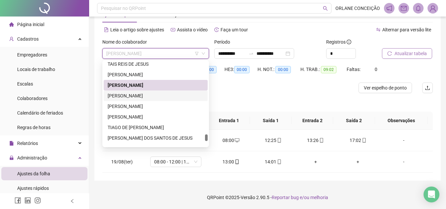
click at [136, 96] on div "[PERSON_NAME]" at bounding box center [156, 95] width 96 height 7
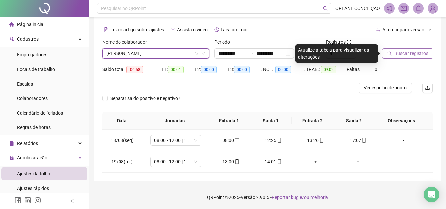
click at [407, 53] on span "Buscar registros" at bounding box center [411, 53] width 34 height 7
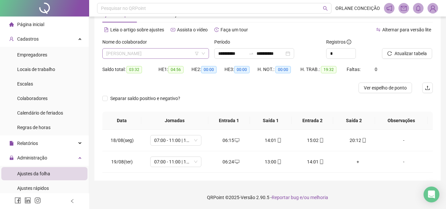
click at [175, 50] on span "[PERSON_NAME]" at bounding box center [155, 54] width 99 height 10
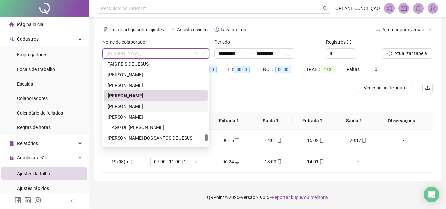
click at [143, 103] on div "[PERSON_NAME]" at bounding box center [156, 106] width 96 height 7
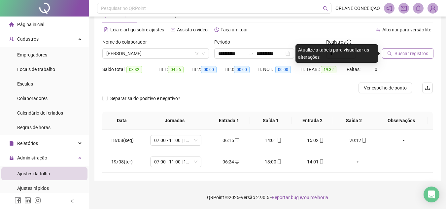
click at [405, 58] on button "Buscar registros" at bounding box center [407, 53] width 51 height 11
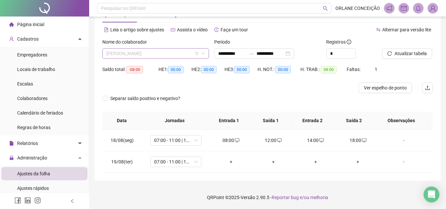
click at [172, 51] on span "[PERSON_NAME]" at bounding box center [155, 54] width 99 height 10
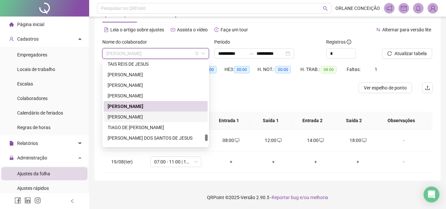
click at [158, 117] on div "[PERSON_NAME]" at bounding box center [156, 116] width 96 height 7
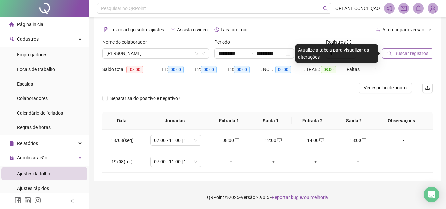
click at [404, 51] on span "Buscar registros" at bounding box center [411, 53] width 34 height 7
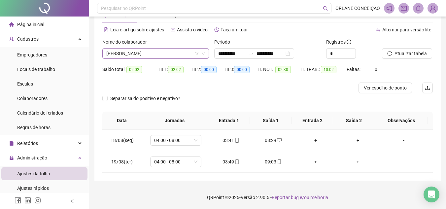
click at [168, 50] on span "[PERSON_NAME]" at bounding box center [155, 54] width 99 height 10
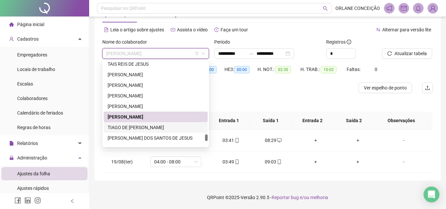
click at [144, 131] on div "TIAGO DE [PERSON_NAME]" at bounding box center [156, 127] width 96 height 7
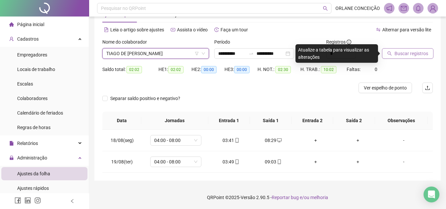
click at [394, 54] on button "Buscar registros" at bounding box center [407, 53] width 51 height 11
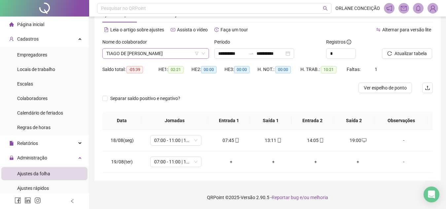
click at [164, 52] on span "TIAGO DE [PERSON_NAME]" at bounding box center [155, 54] width 99 height 10
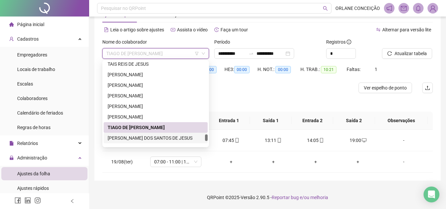
click at [139, 141] on div "[PERSON_NAME] DOS SANTOS DE JESUS" at bounding box center [156, 137] width 96 height 7
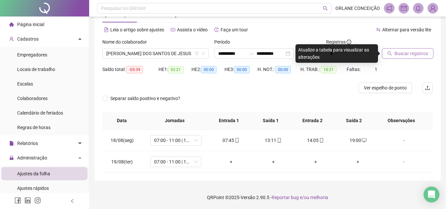
click at [403, 55] on span "Buscar registros" at bounding box center [411, 53] width 34 height 7
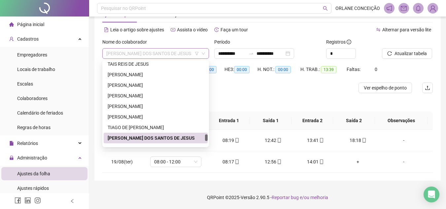
click at [135, 51] on span "[PERSON_NAME] DOS SANTOS DE JESUS" at bounding box center [155, 54] width 99 height 10
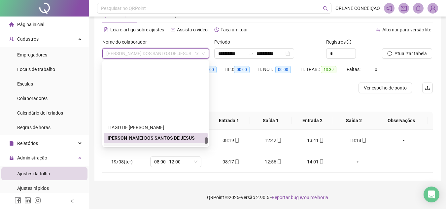
scroll to position [1695, 0]
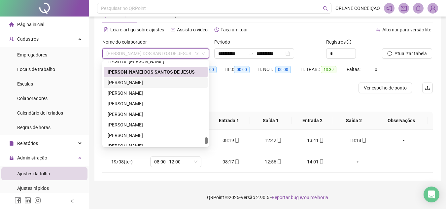
click at [136, 81] on div "[PERSON_NAME]" at bounding box center [156, 82] width 96 height 7
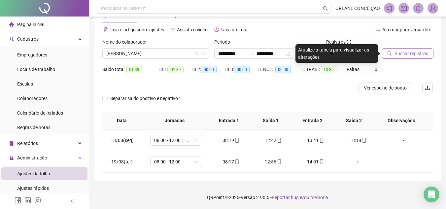
click at [408, 53] on span "Buscar registros" at bounding box center [411, 53] width 34 height 7
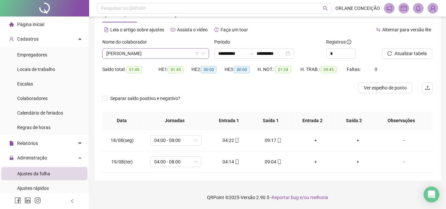
click at [140, 53] on span "[PERSON_NAME]" at bounding box center [155, 54] width 99 height 10
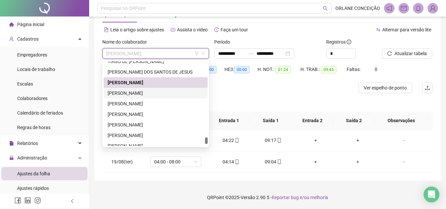
click at [148, 94] on div "[PERSON_NAME]" at bounding box center [156, 92] width 96 height 7
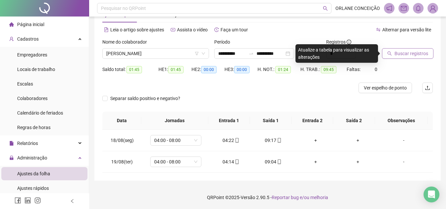
click at [398, 53] on span "Buscar registros" at bounding box center [411, 53] width 34 height 7
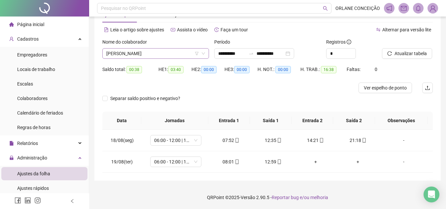
click at [160, 52] on span "[PERSON_NAME]" at bounding box center [155, 54] width 99 height 10
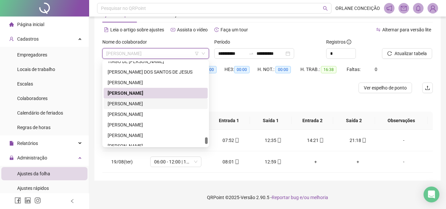
click at [132, 103] on div "[PERSON_NAME]" at bounding box center [156, 103] width 96 height 7
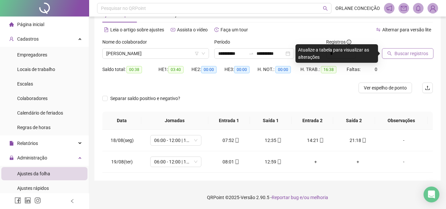
click at [409, 50] on span "Buscar registros" at bounding box center [411, 53] width 34 height 7
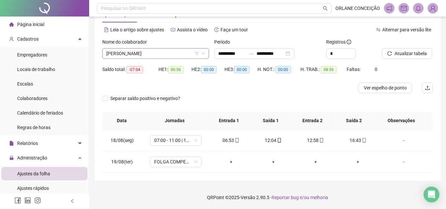
click at [190, 52] on span "[PERSON_NAME]" at bounding box center [155, 54] width 99 height 10
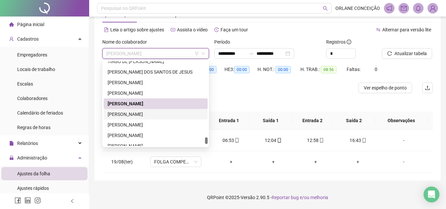
click at [147, 114] on div "[PERSON_NAME]" at bounding box center [156, 114] width 96 height 7
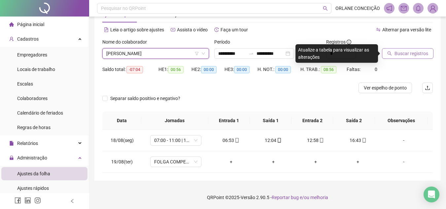
click at [421, 52] on span "Buscar registros" at bounding box center [411, 53] width 34 height 7
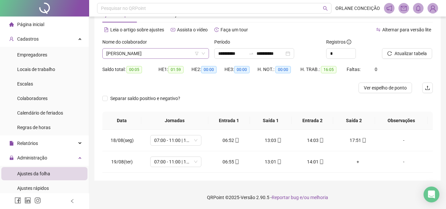
click at [153, 58] on span "[PERSON_NAME]" at bounding box center [155, 54] width 99 height 10
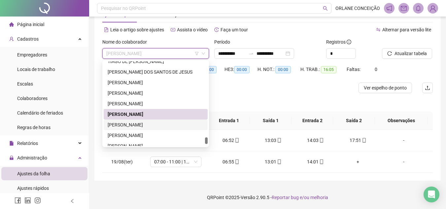
click at [136, 128] on div "[PERSON_NAME]" at bounding box center [156, 124] width 104 height 11
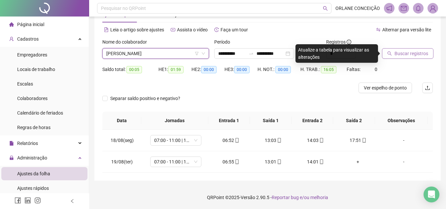
click at [404, 55] on span "Buscar registros" at bounding box center [411, 53] width 34 height 7
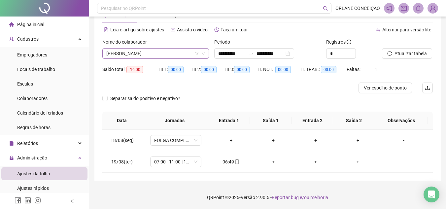
click at [161, 51] on span "[PERSON_NAME]" at bounding box center [155, 54] width 99 height 10
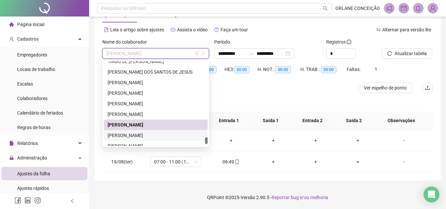
click at [161, 133] on div "[PERSON_NAME]" at bounding box center [156, 135] width 96 height 7
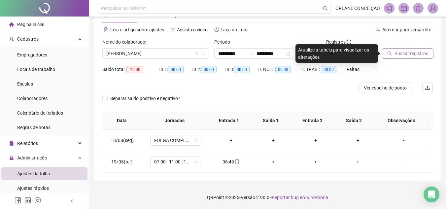
drag, startPoint x: 403, startPoint y: 46, endPoint x: 403, endPoint y: 50, distance: 4.6
click at [403, 46] on div at bounding box center [399, 43] width 34 height 10
click at [403, 51] on span "Buscar registros" at bounding box center [411, 53] width 34 height 7
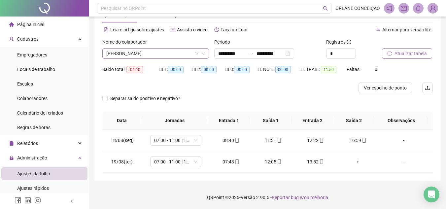
click at [175, 53] on span "[PERSON_NAME]" at bounding box center [155, 54] width 99 height 10
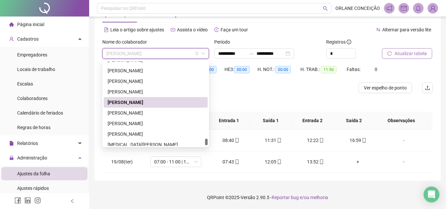
scroll to position [1742, 0]
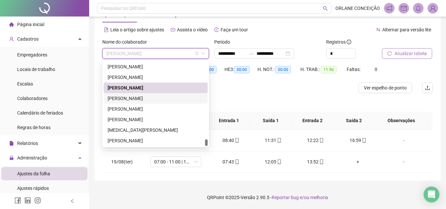
click at [150, 99] on div "[PERSON_NAME]" at bounding box center [156, 98] width 96 height 7
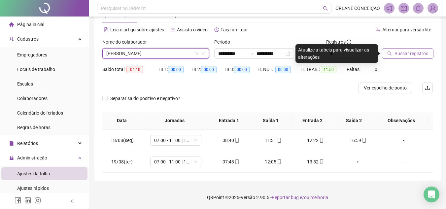
click at [420, 54] on span "Buscar registros" at bounding box center [411, 53] width 34 height 7
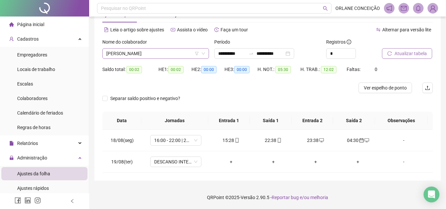
click at [172, 54] on span "[PERSON_NAME]" at bounding box center [155, 54] width 99 height 10
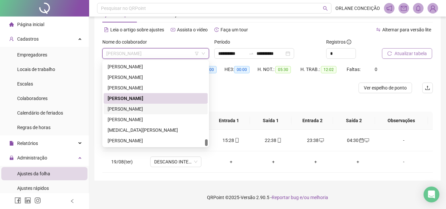
click at [160, 106] on div "[PERSON_NAME]" at bounding box center [156, 108] width 96 height 7
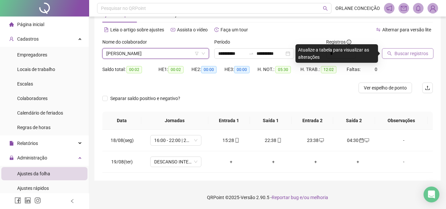
click at [410, 56] on span "Buscar registros" at bounding box center [411, 53] width 34 height 7
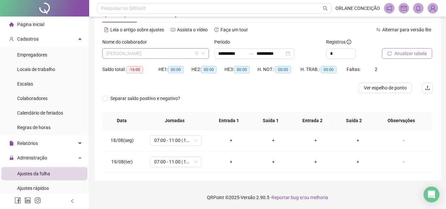
click at [147, 54] on span "[PERSON_NAME]" at bounding box center [155, 54] width 99 height 10
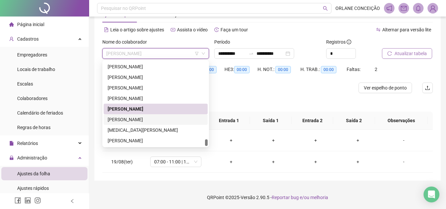
click at [145, 119] on div "[PERSON_NAME]" at bounding box center [156, 119] width 96 height 7
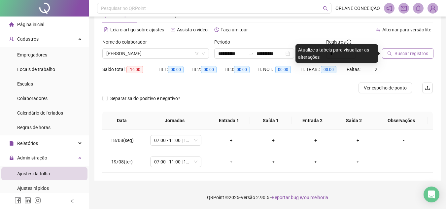
click at [408, 55] on span "Buscar registros" at bounding box center [411, 53] width 34 height 7
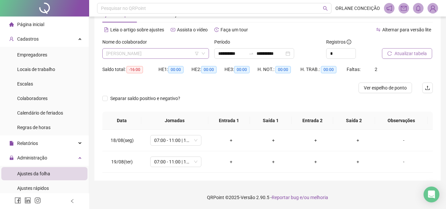
click at [157, 50] on span "[PERSON_NAME]" at bounding box center [155, 54] width 99 height 10
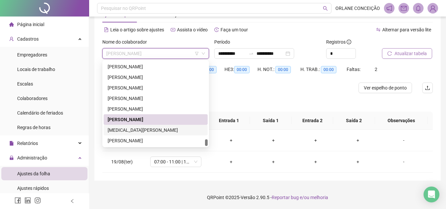
click at [141, 126] on div "[MEDICAL_DATA][PERSON_NAME]" at bounding box center [156, 130] width 104 height 11
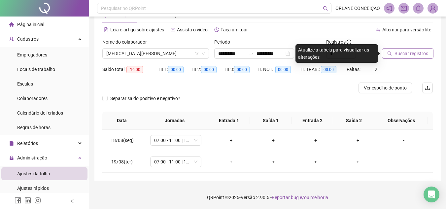
click at [399, 58] on button "Buscar registros" at bounding box center [407, 53] width 51 height 11
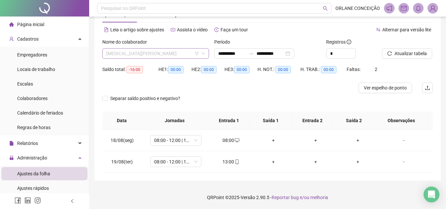
click at [171, 58] on div "[MEDICAL_DATA][PERSON_NAME]" at bounding box center [155, 53] width 107 height 11
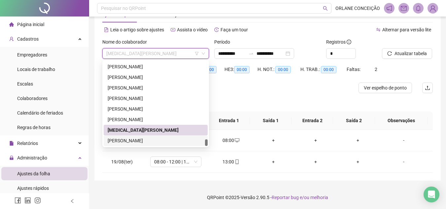
click at [137, 143] on div "[PERSON_NAME]" at bounding box center [156, 140] width 96 height 7
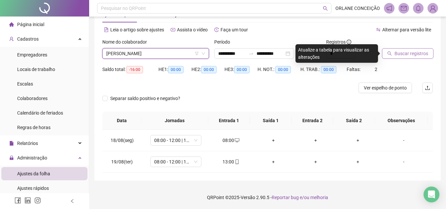
click at [424, 57] on button "Buscar registros" at bounding box center [407, 53] width 51 height 11
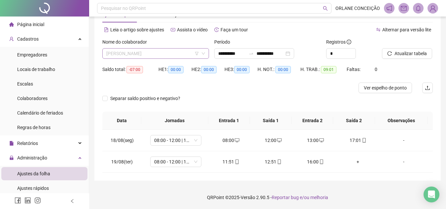
click at [191, 53] on span "[PERSON_NAME]" at bounding box center [155, 54] width 99 height 10
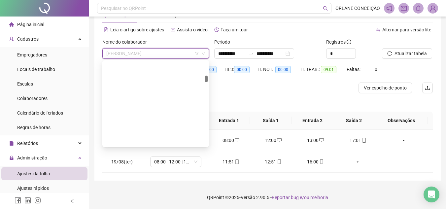
scroll to position [0, 0]
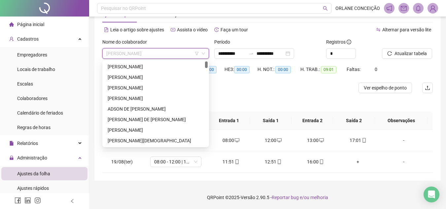
drag, startPoint x: 206, startPoint y: 143, endPoint x: 196, endPoint y: 49, distance: 94.6
click at [196, 50] on body "**********" at bounding box center [223, 82] width 446 height 209
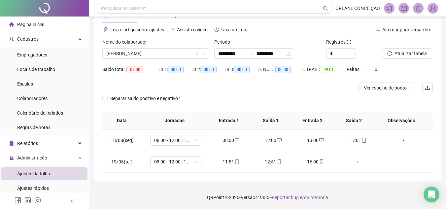
click at [293, 16] on div "Ajustes de ponto Histórico de ajustes" at bounding box center [267, 14] width 330 height 15
